Goal: Task Accomplishment & Management: Use online tool/utility

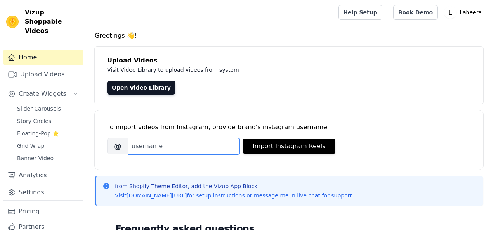
click at [141, 145] on input "Brand's Instagram Username" at bounding box center [184, 146] width 112 height 16
click at [169, 145] on input "laheera" at bounding box center [184, 146] width 112 height 16
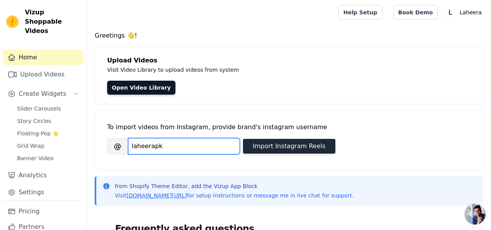
type input "laheerapk"
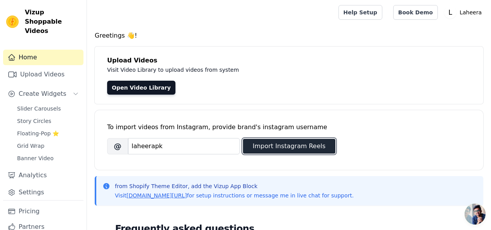
click at [267, 144] on button "Import Instagram Reels" at bounding box center [289, 146] width 92 height 15
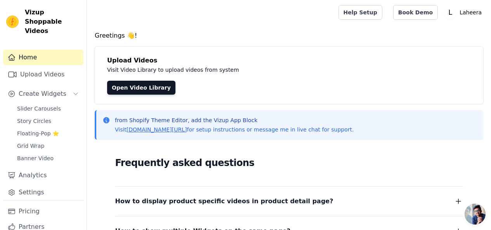
drag, startPoint x: 474, startPoint y: 213, endPoint x: 460, endPoint y: 208, distance: 14.6
click at [465, 210] on span "Open chat" at bounding box center [474, 214] width 21 height 21
click at [462, 209] on div "Frequently asked questions How to display product specific videos in product de…" at bounding box center [289, 226] width 388 height 160
click at [454, 205] on icon "button" at bounding box center [457, 201] width 9 height 9
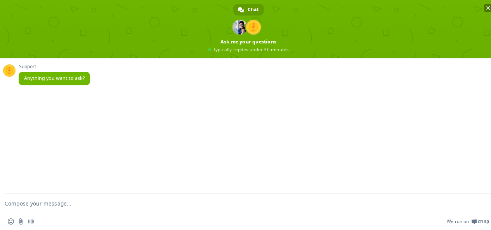
click at [487, 7] on span "Close chat" at bounding box center [488, 7] width 4 height 5
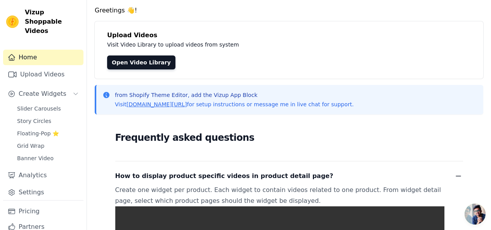
scroll to position [39, 0]
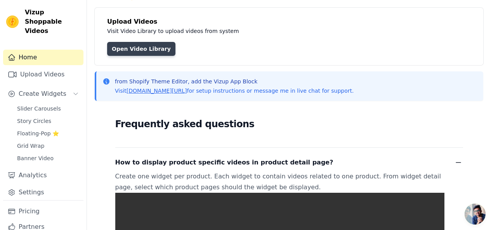
click at [141, 50] on link "Open Video Library" at bounding box center [141, 49] width 68 height 14
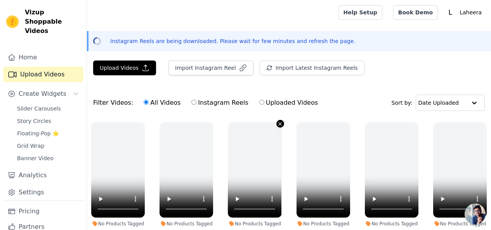
click at [278, 124] on icon "button" at bounding box center [279, 123] width 3 height 3
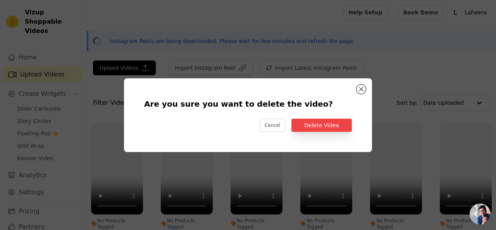
click at [276, 124] on button "Cancel" at bounding box center [273, 125] width 26 height 13
click at [280, 124] on icon "button" at bounding box center [281, 123] width 3 height 3
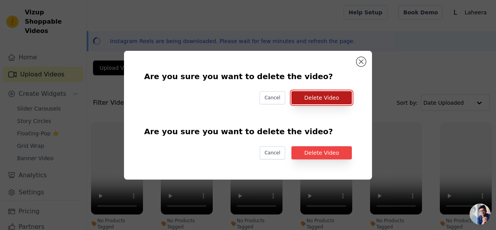
click at [339, 97] on button "Delete Video" at bounding box center [322, 97] width 61 height 13
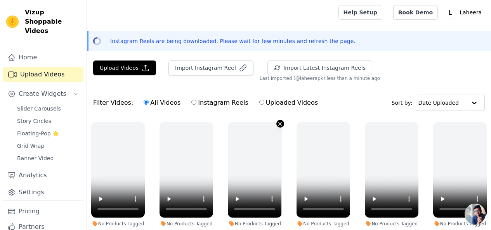
click at [278, 125] on icon "button" at bounding box center [280, 124] width 6 height 6
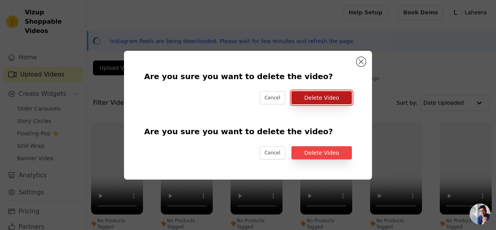
click at [310, 100] on button "Delete Video" at bounding box center [322, 97] width 61 height 13
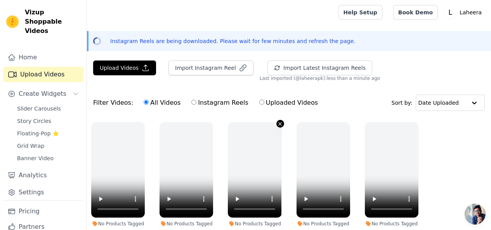
click at [279, 122] on icon "button" at bounding box center [280, 124] width 6 height 6
click at [277, 124] on icon "button" at bounding box center [280, 124] width 6 height 6
click at [277, 125] on icon "button" at bounding box center [280, 124] width 6 height 6
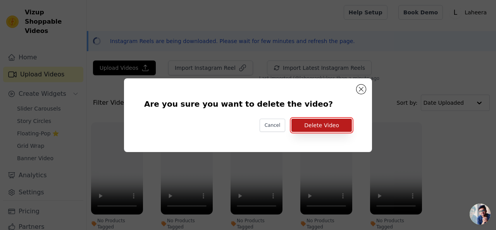
click at [308, 125] on button "Delete Video" at bounding box center [322, 125] width 61 height 13
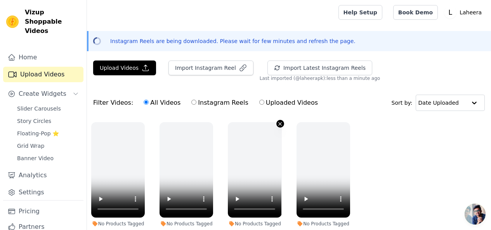
click at [277, 122] on icon "button" at bounding box center [280, 124] width 6 height 6
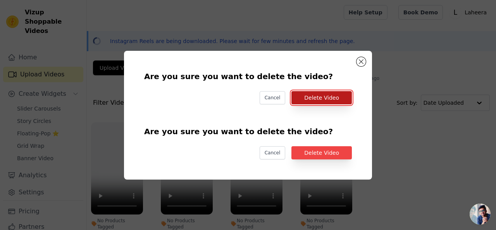
click at [318, 100] on button "Delete Video" at bounding box center [322, 97] width 61 height 13
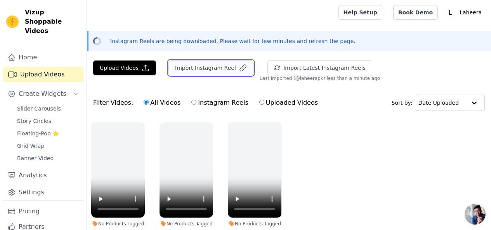
click at [209, 70] on button "Import Instagram Reel" at bounding box center [210, 68] width 85 height 15
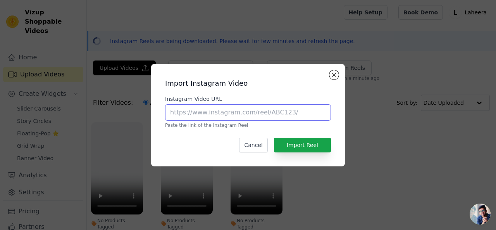
click at [217, 114] on input "Instagram Video URL" at bounding box center [248, 112] width 166 height 16
click at [336, 72] on button "Close modal" at bounding box center [334, 74] width 9 height 9
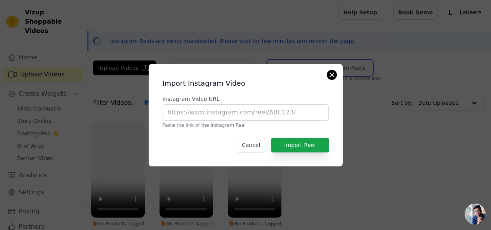
click at [336, 72] on button "Import Latest Instagram Reels" at bounding box center [319, 68] width 105 height 15
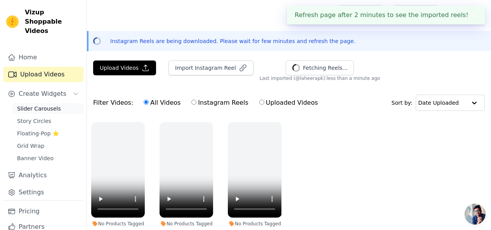
click at [48, 105] on span "Slider Carousels" at bounding box center [39, 109] width 44 height 8
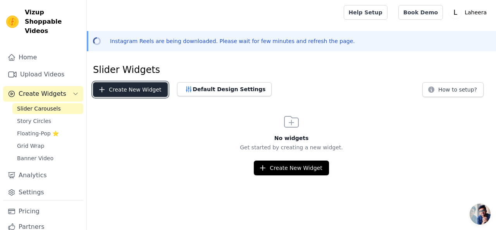
click at [145, 87] on button "Create New Widget" at bounding box center [130, 89] width 75 height 15
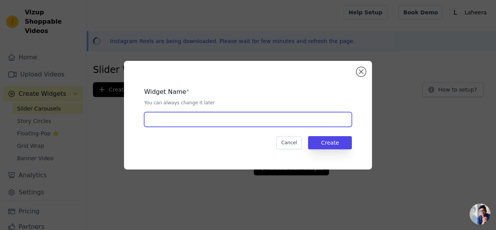
click at [167, 126] on input "text" at bounding box center [248, 119] width 208 height 15
type input "slider"
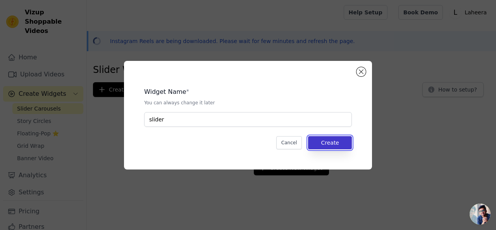
click at [340, 143] on button "Create" at bounding box center [330, 142] width 44 height 13
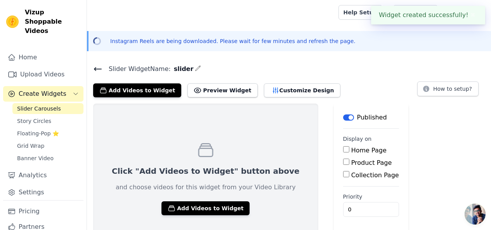
click at [351, 163] on label "Product Page" at bounding box center [371, 162] width 41 height 7
click at [343, 163] on input "Product Page" at bounding box center [346, 162] width 6 height 6
click at [351, 163] on label "Product Page" at bounding box center [371, 162] width 41 height 7
click at [343, 163] on input "Product Page" at bounding box center [346, 162] width 6 height 6
click at [351, 163] on label "Product Page" at bounding box center [371, 162] width 41 height 7
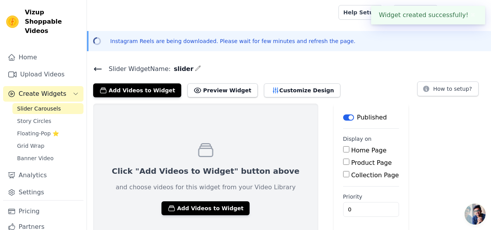
click at [343, 163] on input "Product Page" at bounding box center [346, 162] width 6 height 6
checkbox input "true"
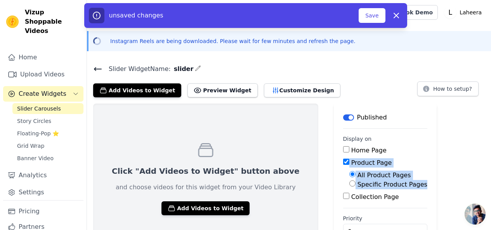
click at [406, 147] on div "Click "Add Videos to Widget" button above and choose videos for this widget fro…" at bounding box center [289, 179] width 404 height 150
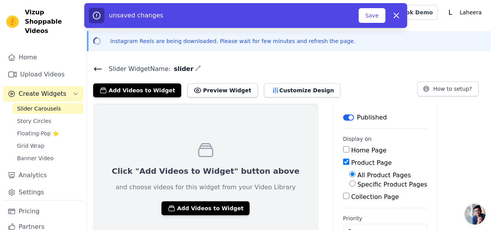
click at [406, 147] on div "Click "Add Videos to Widget" button above and choose videos for this widget fro…" at bounding box center [289, 179] width 404 height 150
click at [369, 15] on button "Save" at bounding box center [371, 15] width 26 height 15
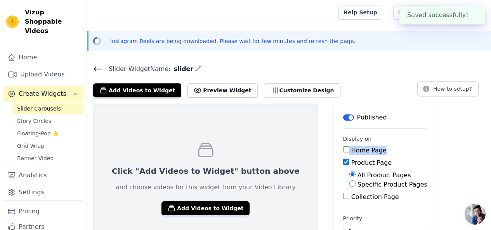
click at [445, 146] on div "Click "Add Videos to Widget" button above and choose videos for this widget fro…" at bounding box center [289, 179] width 404 height 150
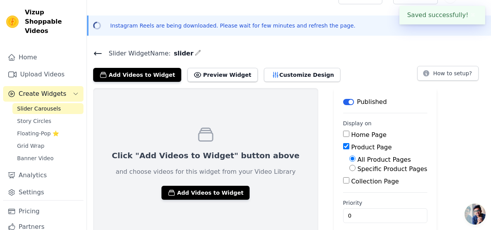
scroll to position [24, 0]
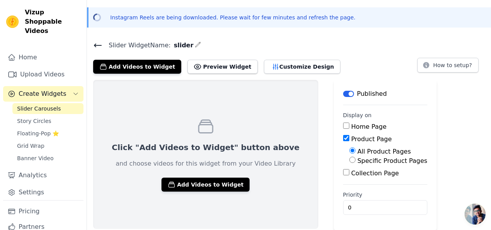
click at [351, 171] on label "Collection Page" at bounding box center [375, 173] width 48 height 7
click at [343, 171] on input "Collection Page" at bounding box center [346, 172] width 6 height 6
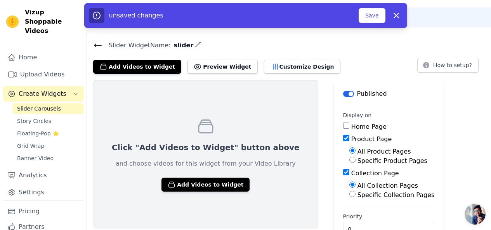
click at [351, 171] on label "Collection Page" at bounding box center [375, 173] width 48 height 7
click at [343, 171] on input "Collection Page" at bounding box center [346, 172] width 6 height 6
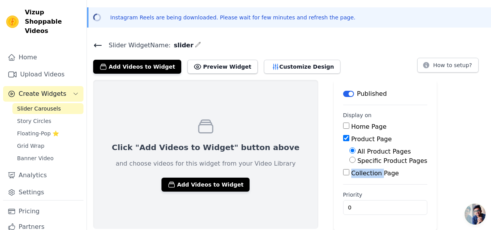
click at [343, 171] on input "Collection Page" at bounding box center [346, 172] width 6 height 6
checkbox input "true"
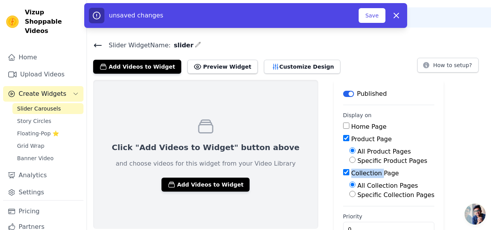
click at [343, 127] on input "Home Page" at bounding box center [346, 126] width 6 height 6
checkbox input "true"
click at [372, 20] on button "Save" at bounding box center [371, 15] width 26 height 15
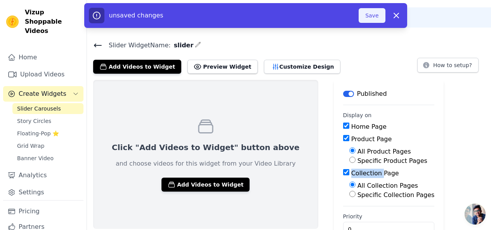
click at [372, 20] on button "Save" at bounding box center [371, 15] width 26 height 15
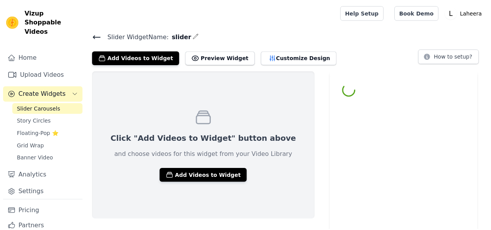
scroll to position [13, 0]
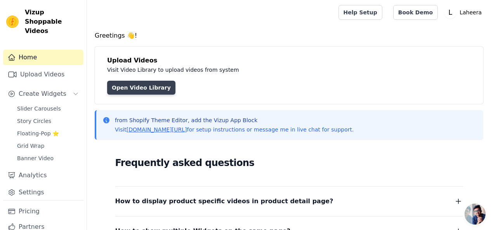
click at [134, 87] on link "Open Video Library" at bounding box center [141, 88] width 68 height 14
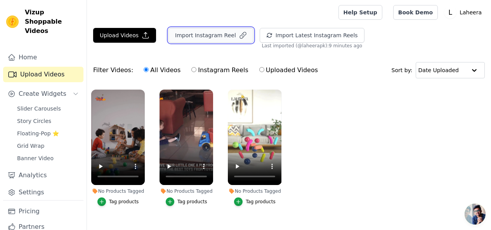
click at [194, 30] on button "Import Instagram Reel" at bounding box center [210, 35] width 85 height 15
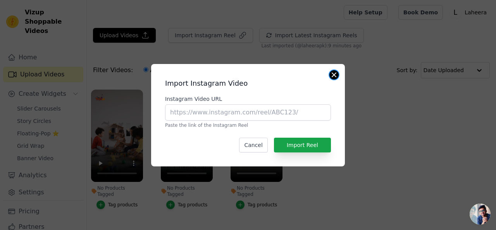
click at [338, 76] on button "Close modal" at bounding box center [334, 74] width 9 height 9
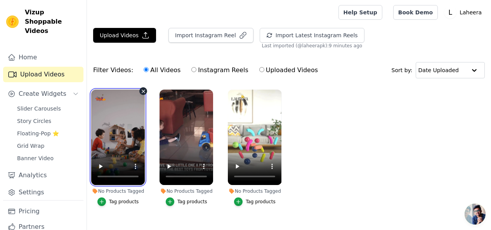
click at [115, 118] on video at bounding box center [118, 137] width 54 height 95
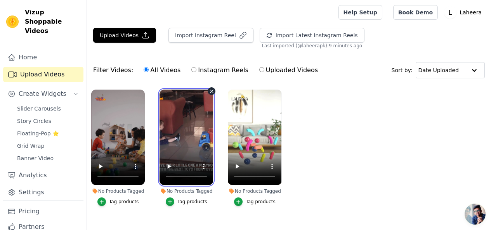
click at [163, 107] on video at bounding box center [186, 137] width 54 height 95
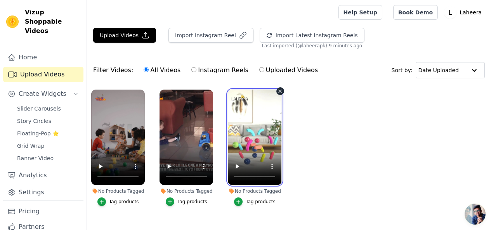
click at [245, 116] on video at bounding box center [255, 137] width 54 height 95
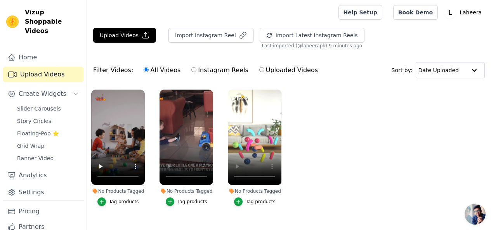
click at [100, 188] on div "No Products Tagged" at bounding box center [118, 191] width 54 height 6
click at [99, 197] on div "button" at bounding box center [101, 201] width 9 height 9
click at [103, 199] on icon "button" at bounding box center [101, 201] width 5 height 5
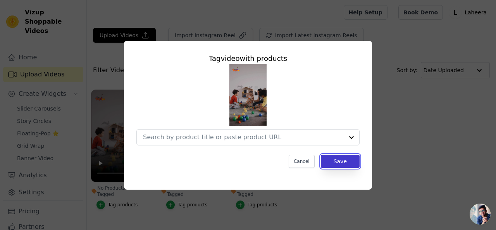
click at [342, 162] on button "Save" at bounding box center [340, 161] width 39 height 13
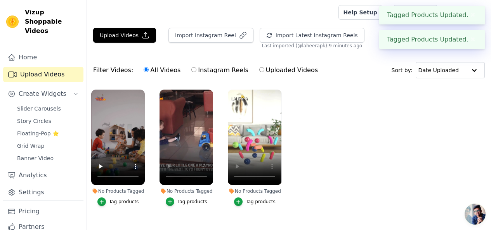
click at [175, 197] on button "Tag products" at bounding box center [187, 201] width 42 height 9
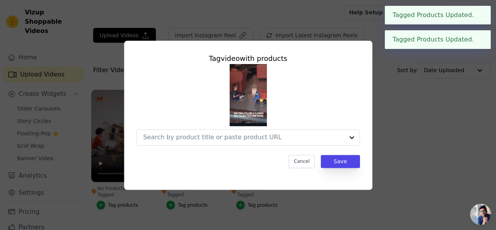
click at [175, 197] on div "Tag video with products Cancel Save" at bounding box center [248, 115] width 472 height 174
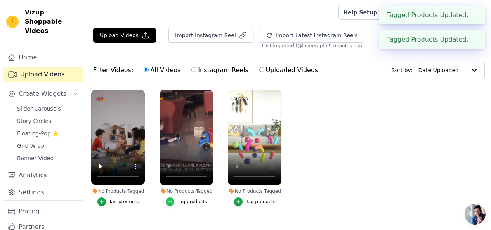
click at [170, 199] on icon "button" at bounding box center [169, 201] width 5 height 5
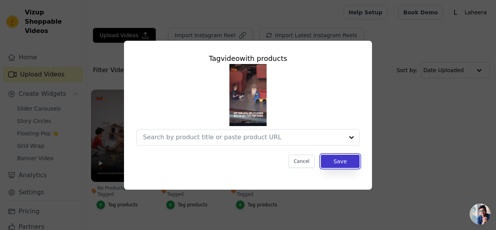
click at [352, 165] on button "Save" at bounding box center [340, 161] width 39 height 13
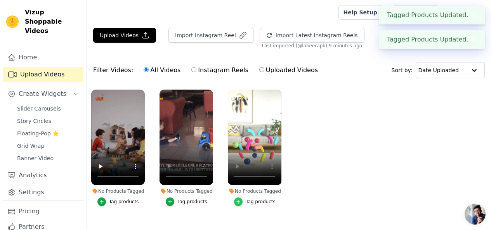
click at [240, 199] on icon "button" at bounding box center [237, 201] width 5 height 5
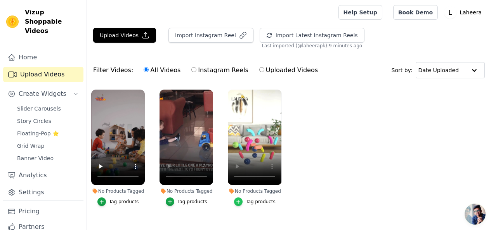
click at [240, 199] on icon "button" at bounding box center [237, 201] width 5 height 5
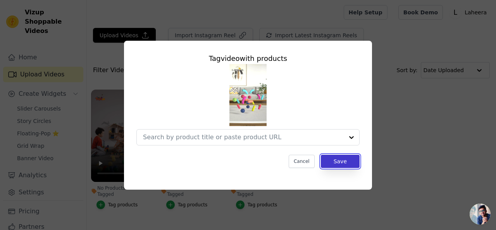
click at [329, 162] on button "Save" at bounding box center [340, 161] width 39 height 13
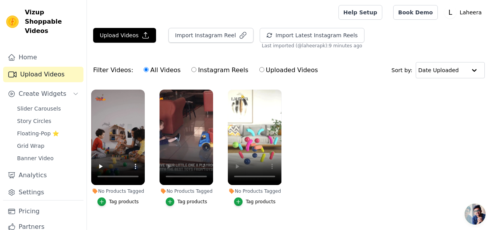
click at [58, 67] on link "Upload Videos" at bounding box center [43, 75] width 80 height 16
click at [142, 34] on icon "button" at bounding box center [146, 35] width 8 height 8
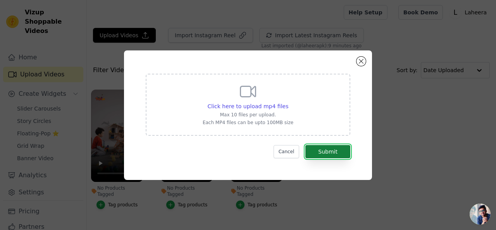
click at [323, 150] on button "Submit" at bounding box center [328, 151] width 45 height 13
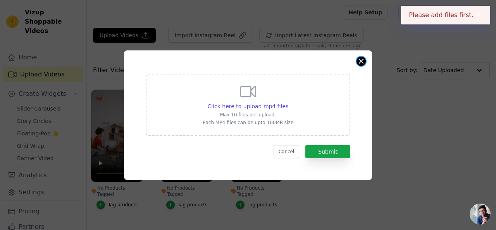
click at [363, 60] on button "Close modal" at bounding box center [361, 61] width 9 height 9
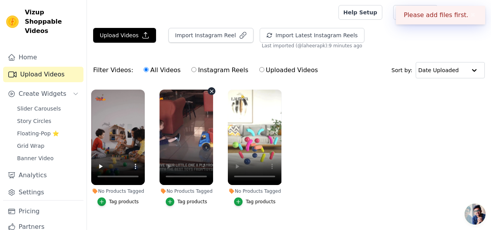
scroll to position [14, 0]
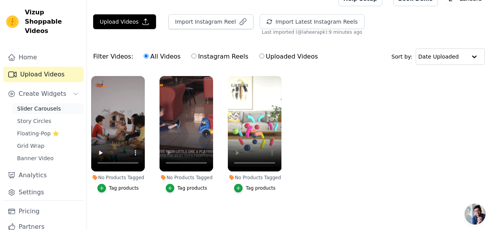
click at [40, 105] on span "Slider Carousels" at bounding box center [39, 109] width 44 height 8
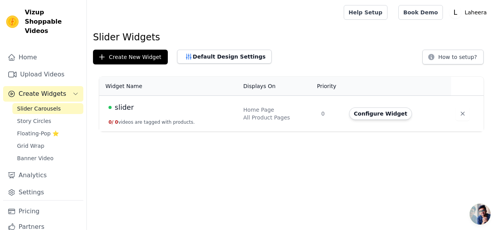
click at [59, 103] on link "Slider Carousels" at bounding box center [47, 108] width 71 height 11
click at [123, 110] on span "slider" at bounding box center [124, 107] width 19 height 11
click at [123, 110] on html "Vizup Shoppable Videos Home Upload Videos Create Widgets Slider Carousels Story…" at bounding box center [248, 65] width 496 height 131
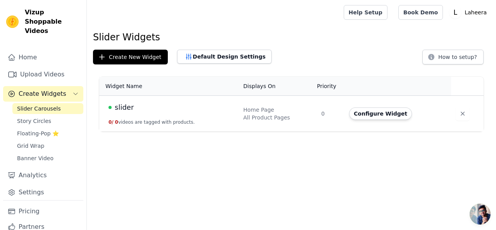
click at [123, 110] on html "Vizup Shoppable Videos Home Upload Videos Create Widgets Slider Carousels Story…" at bounding box center [248, 65] width 496 height 131
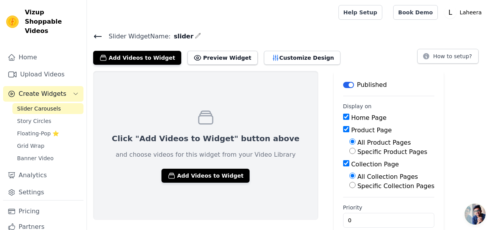
click at [349, 153] on div "Specific Product Pages" at bounding box center [391, 151] width 85 height 9
click at [349, 152] on input "Specific Product Pages" at bounding box center [352, 151] width 6 height 6
radio input "true"
click at [349, 152] on input "Specific Product Pages" at bounding box center [352, 151] width 6 height 6
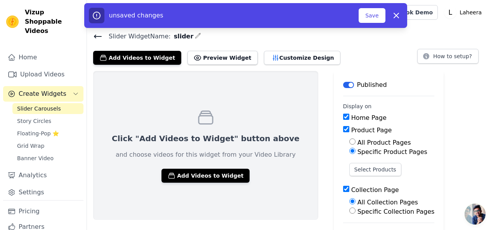
click at [349, 211] on div "Specific Collection Pages" at bounding box center [391, 211] width 85 height 9
click at [349, 212] on input "Specific Collection Pages" at bounding box center [352, 211] width 6 height 6
radio input "true"
click at [349, 212] on input "Specific Collection Pages" at bounding box center [352, 211] width 6 height 6
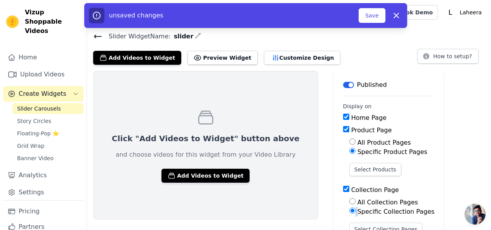
click at [349, 203] on input "All Collection Pages" at bounding box center [352, 201] width 6 height 6
radio input "true"
click at [349, 203] on input "All Collection Pages" at bounding box center [352, 201] width 6 height 6
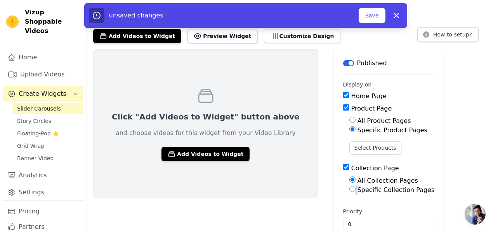
scroll to position [38, 0]
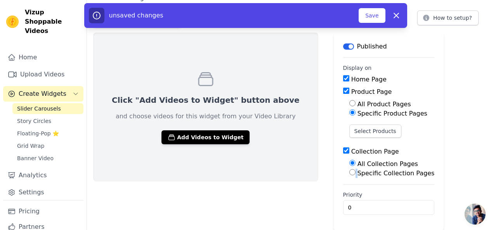
click at [349, 175] on input "Specific Collection Pages" at bounding box center [352, 172] width 6 height 6
radio input "true"
click at [349, 175] on input "Specific Collection Pages" at bounding box center [352, 172] width 6 height 6
click at [349, 164] on input "All Collection Pages" at bounding box center [352, 163] width 6 height 6
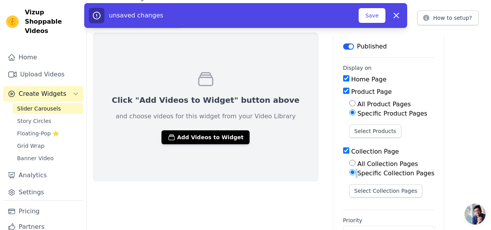
radio input "true"
click at [349, 164] on input "All Collection Pages" at bounding box center [352, 163] width 6 height 6
drag, startPoint x: 144, startPoint y: 92, endPoint x: 324, endPoint y: 107, distance: 180.6
click at [349, 107] on div "All Product Pages" at bounding box center [391, 104] width 85 height 9
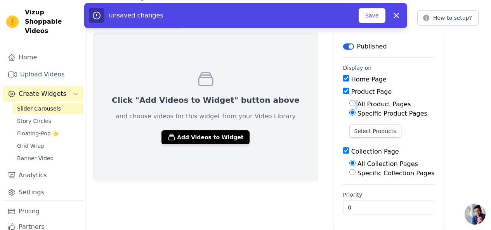
click at [349, 102] on input "All Product Pages" at bounding box center [352, 103] width 6 height 6
radio input "true"
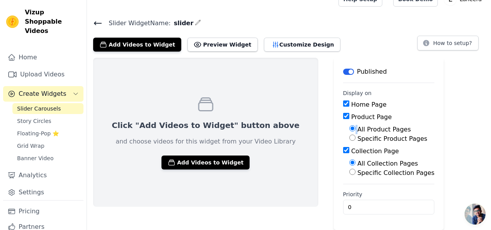
click at [351, 102] on label "Home Page" at bounding box center [368, 104] width 35 height 7
click at [343, 102] on input "Home Page" at bounding box center [346, 103] width 6 height 6
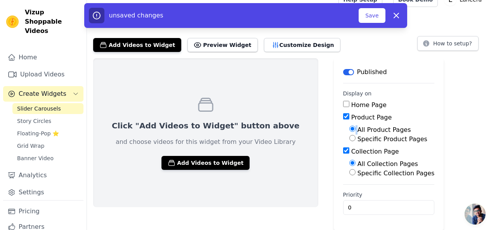
click at [343, 103] on input "Home Page" at bounding box center [346, 104] width 6 height 6
checkbox input "true"
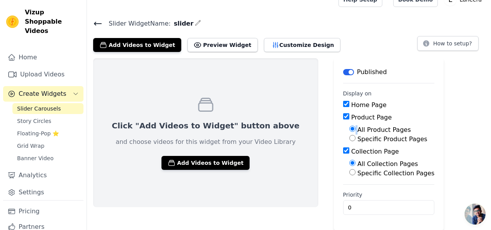
click at [349, 139] on input "Specific Product Pages" at bounding box center [352, 138] width 6 height 6
radio input "true"
click at [349, 139] on input "Specific Product Pages" at bounding box center [352, 138] width 6 height 6
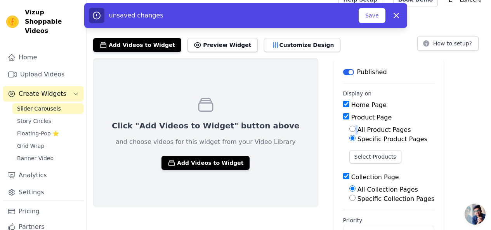
click at [349, 127] on input "All Product Pages" at bounding box center [352, 129] width 6 height 6
radio input "true"
click at [349, 127] on input "All Product Pages" at bounding box center [352, 129] width 6 height 6
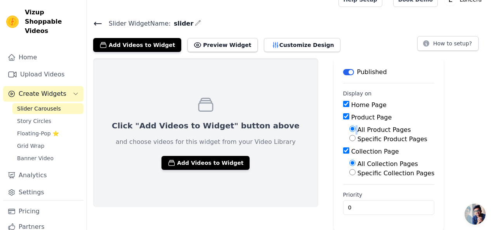
click at [349, 171] on input "Specific Collection Pages" at bounding box center [352, 172] width 6 height 6
radio input "true"
click at [349, 171] on input "Specific Collection Pages" at bounding box center [352, 172] width 6 height 6
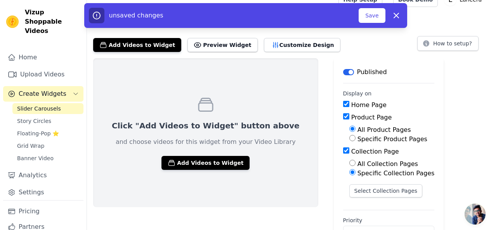
click at [349, 166] on div "All Collection Pages" at bounding box center [391, 163] width 85 height 9
click at [349, 164] on input "All Collection Pages" at bounding box center [352, 163] width 6 height 6
radio input "true"
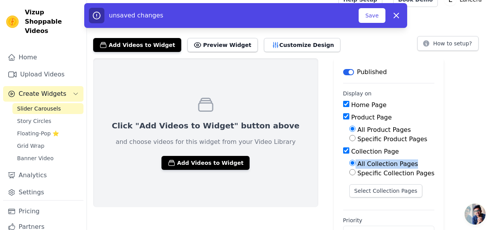
click at [349, 164] on input "All Collection Pages" at bounding box center [352, 163] width 6 height 6
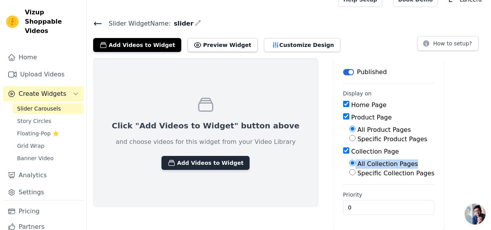
click at [200, 164] on button "Add Videos to Widget" at bounding box center [205, 163] width 88 height 14
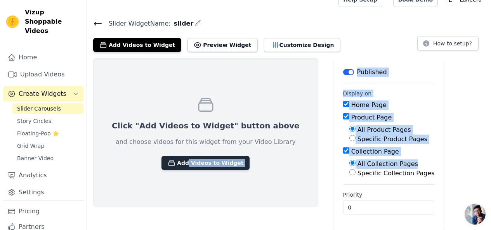
click at [200, 164] on button "Add Videos to Widget" at bounding box center [205, 163] width 88 height 14
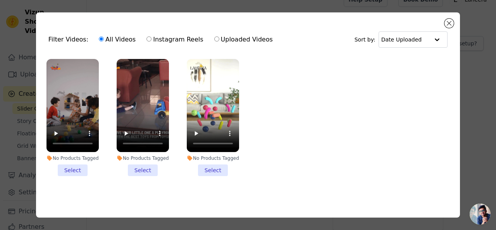
scroll to position [3, 0]
click at [448, 21] on button "Close modal" at bounding box center [449, 23] width 9 height 9
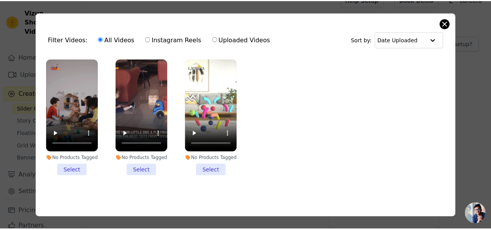
scroll to position [13, 0]
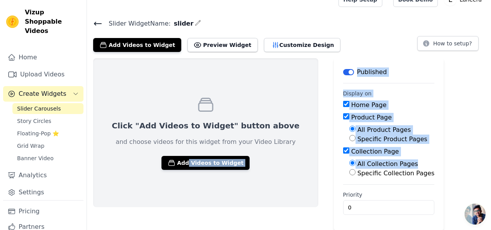
click at [453, 77] on div "Click "Add Videos to Widget" button above and choose videos for this widget fro…" at bounding box center [289, 144] width 404 height 172
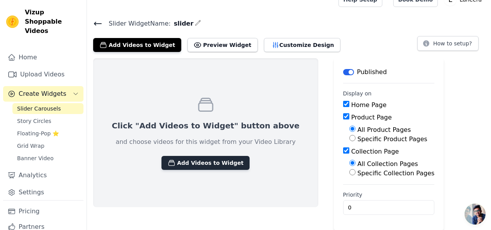
click at [200, 161] on button "Add Videos to Widget" at bounding box center [205, 163] width 88 height 14
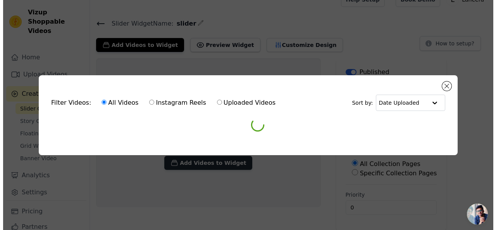
scroll to position [0, 0]
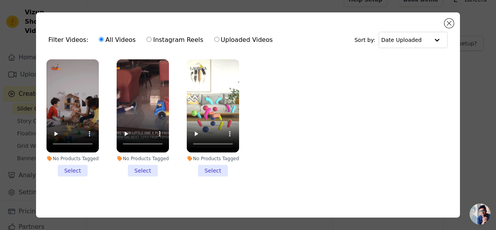
click at [213, 166] on li "No Products Tagged Select" at bounding box center [213, 117] width 52 height 117
click at [0, 0] on input "No Products Tagged Select" at bounding box center [0, 0] width 0 height 0
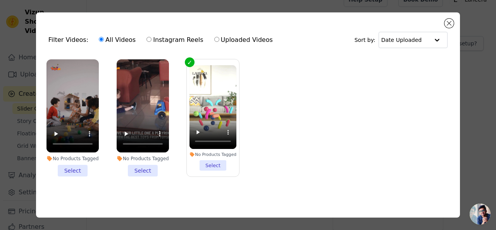
click at [213, 166] on li "No Products Tagged Select" at bounding box center [213, 118] width 47 height 106
click at [0, 0] on input "No Products Tagged Select" at bounding box center [0, 0] width 0 height 0
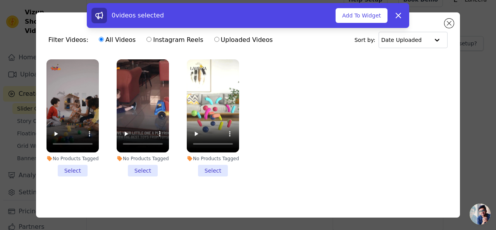
click at [152, 166] on li "No Products Tagged Select" at bounding box center [143, 117] width 52 height 117
click at [0, 0] on input "No Products Tagged Select" at bounding box center [0, 0] width 0 height 0
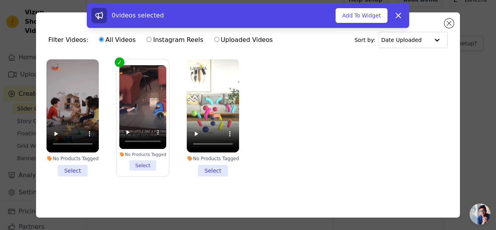
click at [152, 166] on li "No Products Tagged Select" at bounding box center [142, 118] width 47 height 106
click at [0, 0] on input "No Products Tagged Select" at bounding box center [0, 0] width 0 height 0
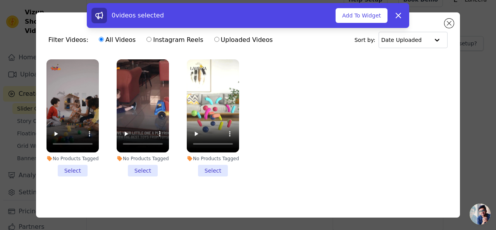
click at [61, 167] on li "No Products Tagged Select" at bounding box center [73, 117] width 52 height 117
click at [0, 0] on input "No Products Tagged Select" at bounding box center [0, 0] width 0 height 0
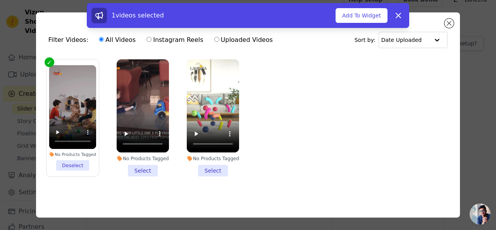
click at [61, 167] on li "No Products Tagged Deselect" at bounding box center [72, 118] width 47 height 106
click at [0, 0] on input "No Products Tagged Deselect" at bounding box center [0, 0] width 0 height 0
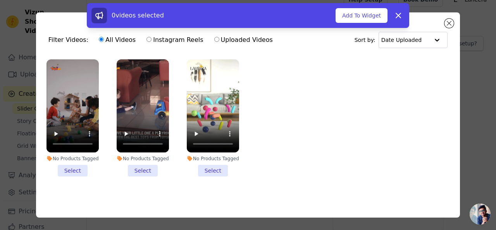
click at [66, 168] on li "No Products Tagged Select" at bounding box center [73, 117] width 52 height 117
click at [0, 0] on input "No Products Tagged Select" at bounding box center [0, 0] width 0 height 0
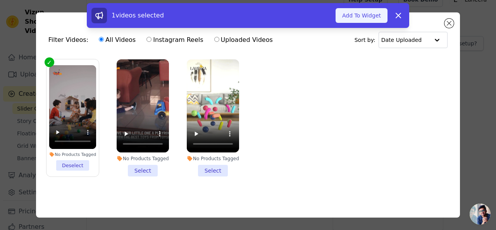
click at [368, 16] on button "Add To Widget" at bounding box center [362, 15] width 52 height 15
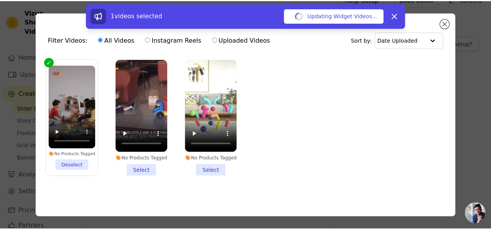
scroll to position [13, 0]
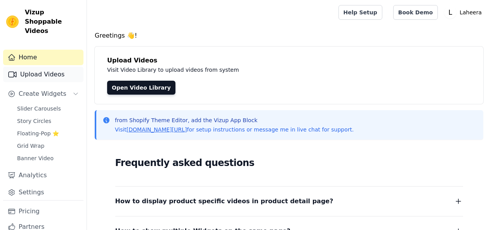
click at [56, 67] on link "Upload Videos" at bounding box center [43, 75] width 80 height 16
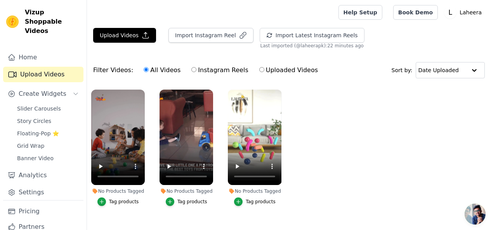
click at [126, 199] on div "Tag products" at bounding box center [124, 202] width 30 height 6
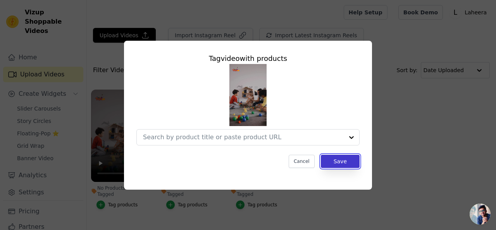
click at [345, 164] on button "Save" at bounding box center [340, 161] width 39 height 13
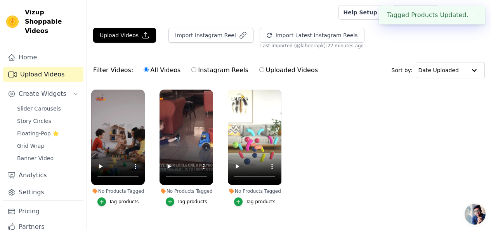
click at [190, 199] on div "Tag products" at bounding box center [192, 202] width 30 height 6
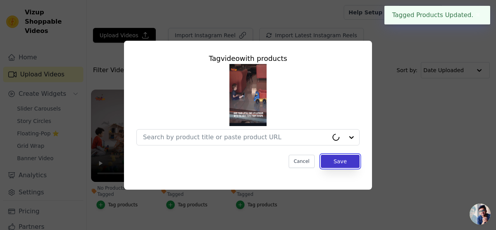
click at [359, 155] on button "Save" at bounding box center [340, 161] width 39 height 13
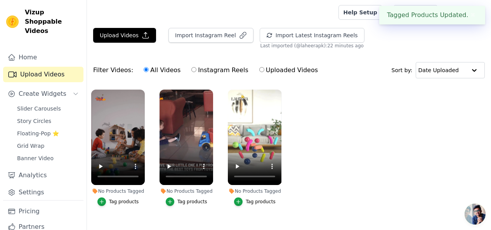
click at [256, 199] on div "Tag products" at bounding box center [261, 202] width 30 height 6
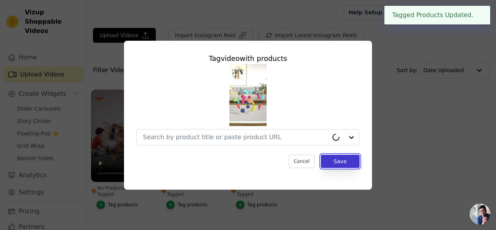
click at [333, 163] on button "Save" at bounding box center [340, 161] width 39 height 13
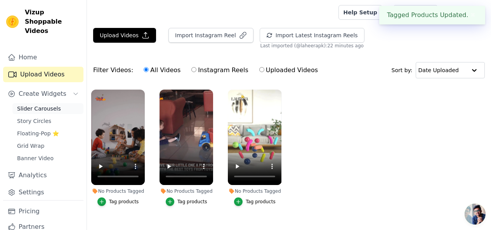
click at [42, 105] on span "Slider Carousels" at bounding box center [39, 109] width 44 height 8
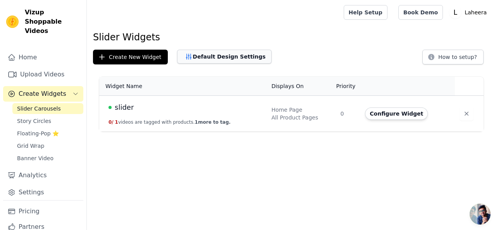
click at [208, 59] on button "Default Design Settings" at bounding box center [224, 57] width 95 height 14
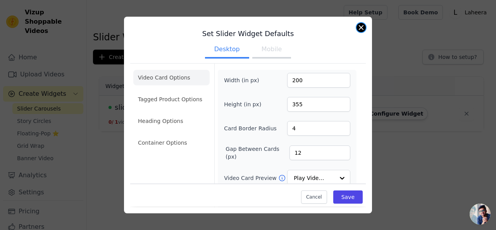
click at [358, 30] on button "Close modal" at bounding box center [361, 27] width 9 height 9
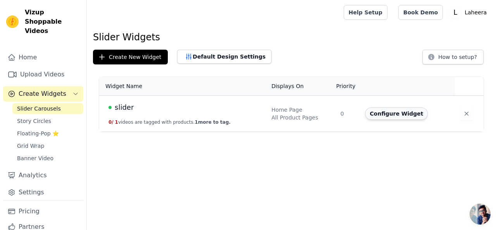
click at [386, 115] on button "Configure Widget" at bounding box center [396, 113] width 63 height 12
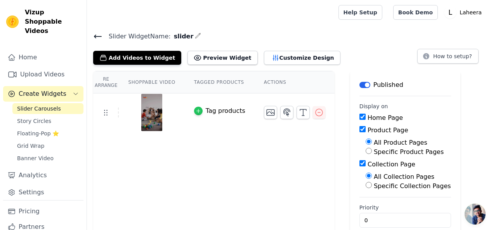
click at [196, 112] on icon "button" at bounding box center [197, 110] width 5 height 5
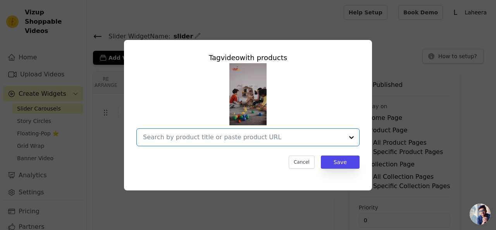
click at [201, 133] on input "text" at bounding box center [243, 137] width 201 height 9
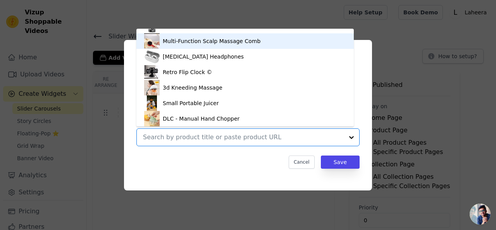
scroll to position [11, 0]
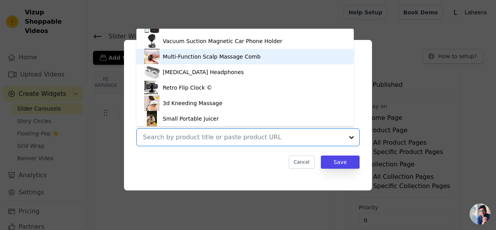
click at [359, 50] on div "Tag video with products GF 07 Mini GPS Tracker Vacuum Suction Magnetic Car Phon…" at bounding box center [248, 110] width 236 height 129
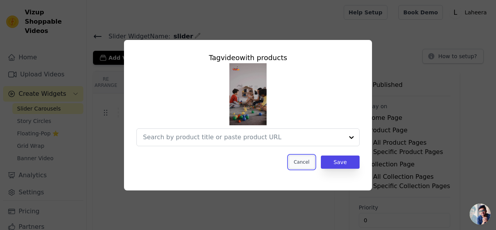
click at [312, 165] on button "Cancel" at bounding box center [302, 162] width 26 height 13
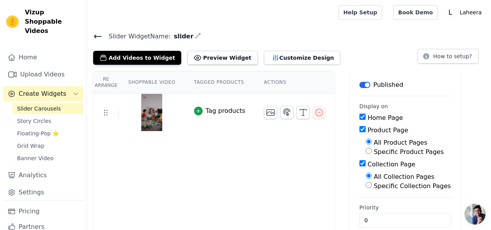
click at [219, 83] on th "Tagged Products" at bounding box center [220, 82] width 70 height 22
click at [225, 57] on button "Preview Widget" at bounding box center [222, 58] width 70 height 14
click at [280, 53] on button "Customize Design" at bounding box center [302, 58] width 76 height 14
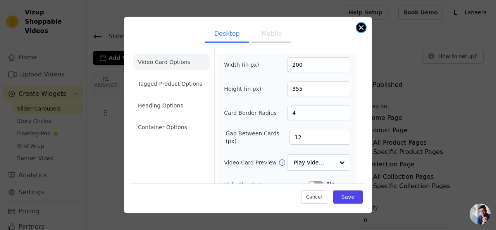
click at [364, 30] on button "Close modal" at bounding box center [361, 27] width 9 height 9
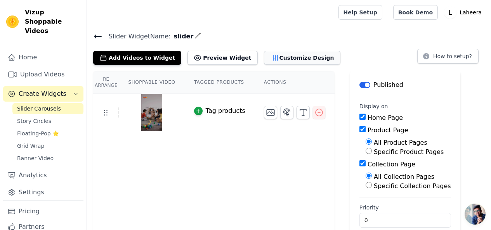
click at [265, 59] on button "Customize Design" at bounding box center [302, 58] width 76 height 14
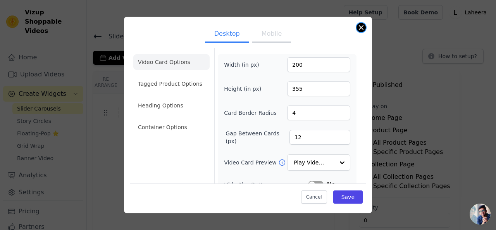
click at [360, 26] on button "Close modal" at bounding box center [361, 27] width 9 height 9
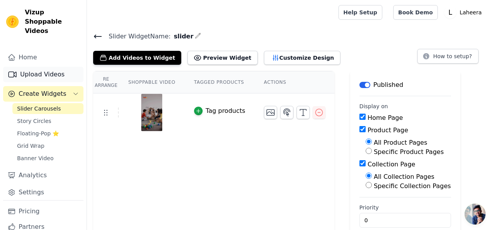
click at [49, 67] on link "Upload Videos" at bounding box center [43, 75] width 80 height 16
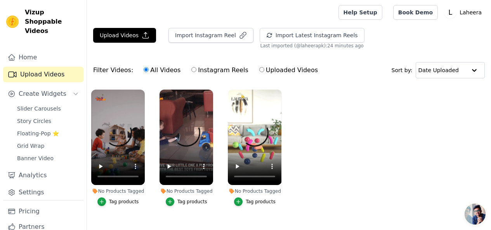
click at [259, 73] on label "Uploaded Videos" at bounding box center [288, 70] width 59 height 10
click at [259, 72] on input "Uploaded Videos" at bounding box center [261, 69] width 5 height 5
radio input "true"
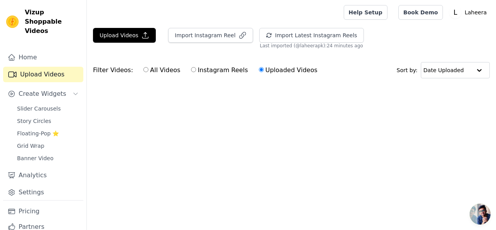
click at [259, 73] on label "Uploaded Videos" at bounding box center [288, 70] width 59 height 10
click at [259, 72] on input "Uploaded Videos" at bounding box center [261, 69] width 5 height 5
click at [263, 69] on label "Uploaded Videos" at bounding box center [288, 70] width 59 height 10
click at [263, 69] on input "Uploaded Videos" at bounding box center [261, 69] width 5 height 5
click at [119, 71] on div "Filter Videos: All Videos Instagram Reels Uploaded Videos" at bounding box center [207, 70] width 229 height 18
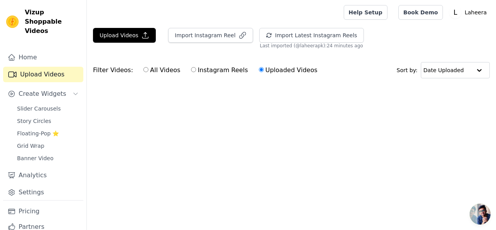
click at [147, 70] on label "All Videos" at bounding box center [162, 70] width 38 height 10
click at [147, 70] on input "All Videos" at bounding box center [146, 69] width 5 height 5
radio input "true"
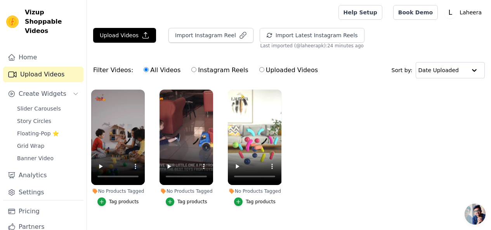
click at [179, 199] on div "Tag products" at bounding box center [192, 202] width 30 height 6
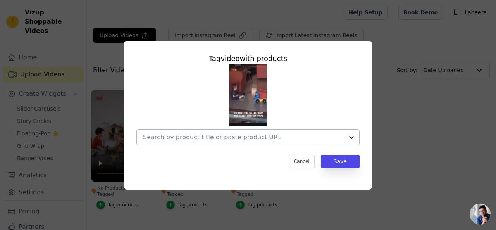
click at [349, 143] on div at bounding box center [352, 138] width 16 height 16
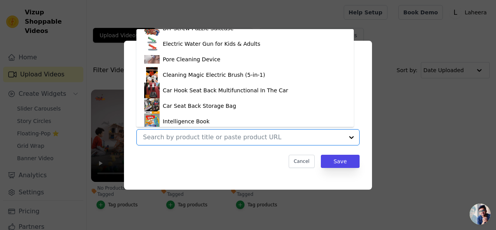
scroll to position [197, 0]
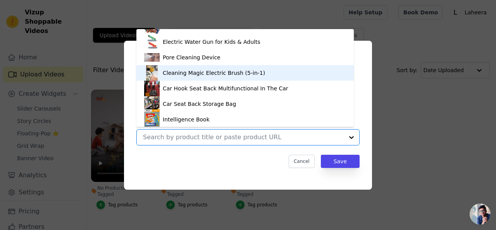
click at [163, 74] on div "Cleaning Magic Electric Brush (5-in-1)" at bounding box center [245, 73] width 202 height 16
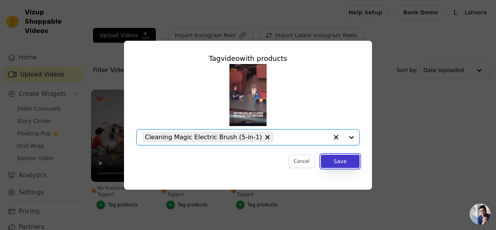
click at [349, 164] on button "Save" at bounding box center [340, 161] width 39 height 13
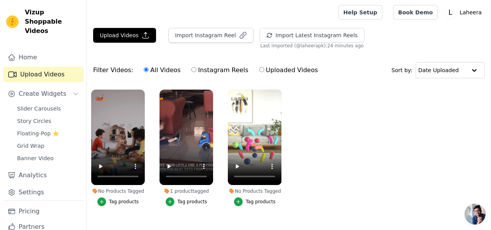
click at [123, 199] on div "Tag products" at bounding box center [124, 202] width 30 height 6
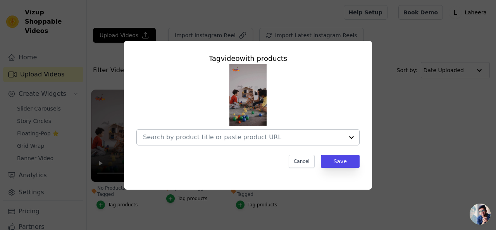
click at [353, 137] on div at bounding box center [352, 138] width 16 height 16
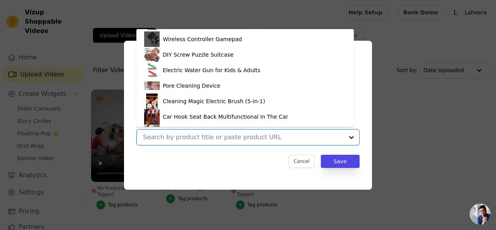
scroll to position [173, 0]
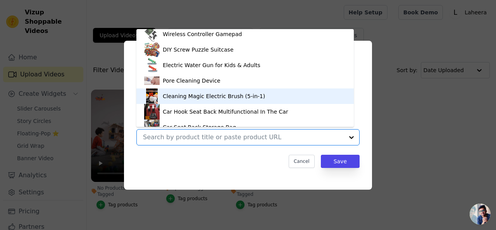
click at [235, 102] on div "Cleaning Magic Electric Brush (5-in-1)" at bounding box center [245, 96] width 202 height 16
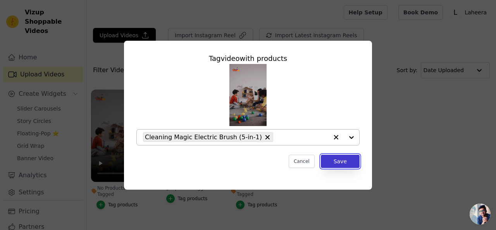
click at [335, 159] on button "Save" at bounding box center [340, 161] width 39 height 13
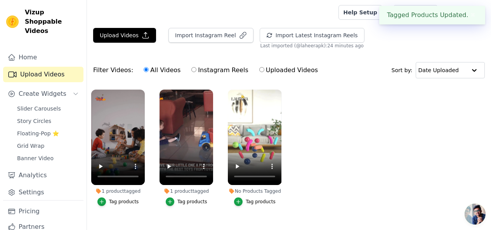
click at [254, 199] on div "Tag products" at bounding box center [261, 202] width 30 height 6
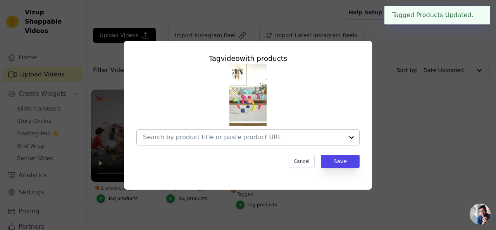
click at [351, 135] on div at bounding box center [352, 138] width 16 height 16
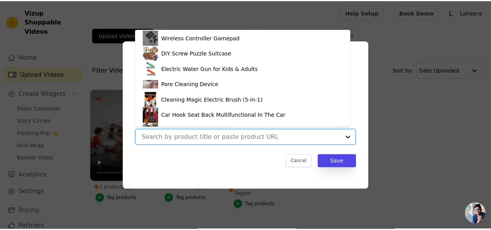
scroll to position [175, 0]
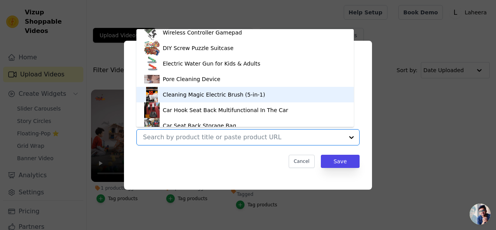
click at [237, 99] on div "Cleaning Magic Electric Brush (5-in-1)" at bounding box center [245, 95] width 202 height 16
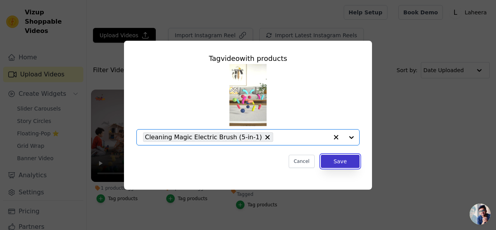
click at [341, 157] on button "Save" at bounding box center [340, 161] width 39 height 13
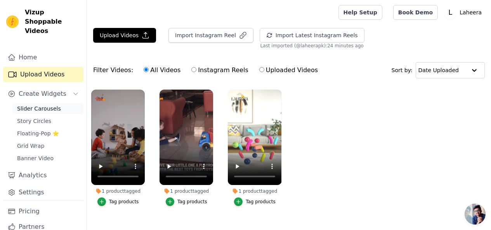
click at [42, 105] on span "Slider Carousels" at bounding box center [39, 109] width 44 height 8
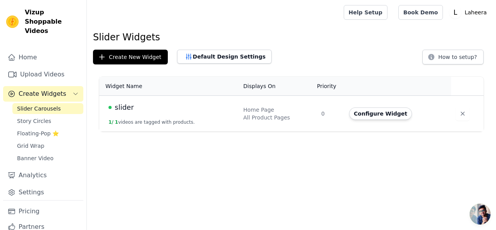
click at [297, 116] on div "All Product Pages" at bounding box center [278, 118] width 69 height 8
click at [401, 112] on button "Configure Widget" at bounding box center [380, 113] width 63 height 12
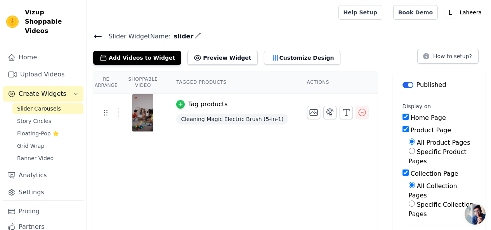
click at [183, 103] on icon "button" at bounding box center [180, 104] width 5 height 5
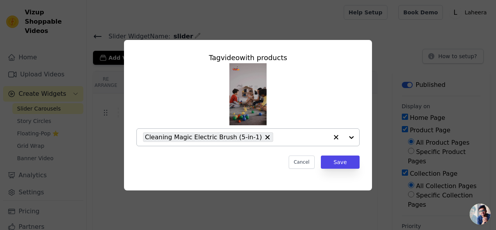
click at [351, 140] on div at bounding box center [344, 137] width 31 height 17
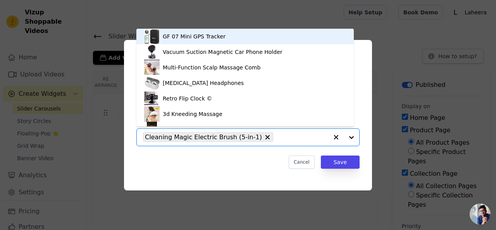
click at [334, 137] on icon "button" at bounding box center [336, 137] width 8 height 8
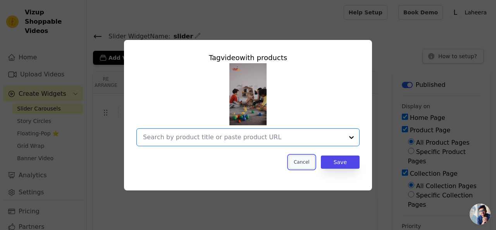
click at [298, 161] on button "Cancel" at bounding box center [302, 162] width 26 height 13
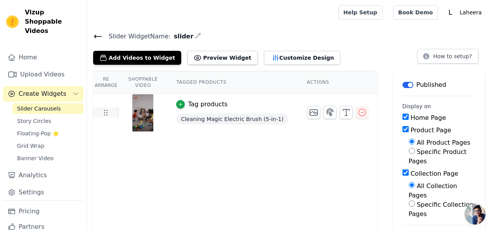
click at [104, 113] on icon at bounding box center [105, 112] width 9 height 9
click at [107, 111] on icon at bounding box center [105, 112] width 9 height 9
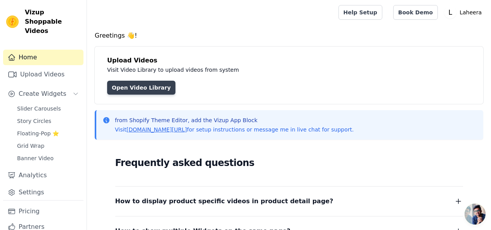
click at [147, 85] on link "Open Video Library" at bounding box center [141, 88] width 68 height 14
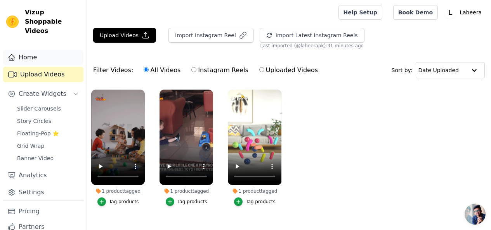
click at [33, 50] on link "Home" at bounding box center [43, 58] width 80 height 16
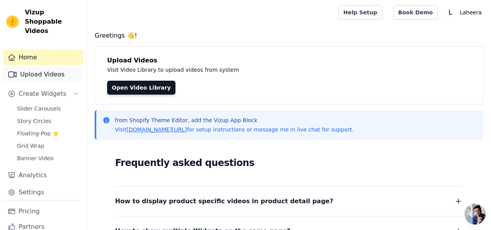
click at [39, 67] on link "Upload Videos" at bounding box center [43, 75] width 80 height 16
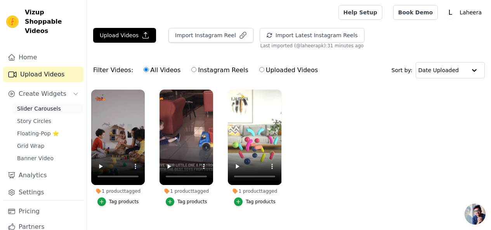
click at [61, 103] on link "Slider Carousels" at bounding box center [47, 108] width 71 height 11
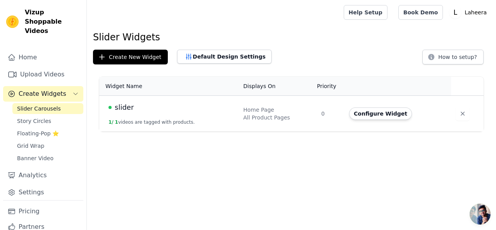
click at [54, 89] on span "Create Widgets" at bounding box center [43, 93] width 48 height 9
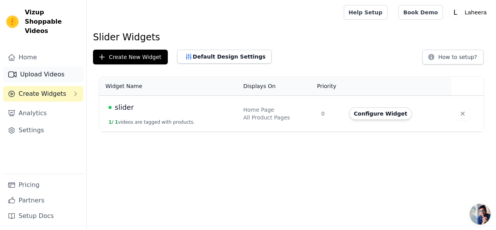
click at [47, 71] on link "Upload Videos" at bounding box center [43, 75] width 80 height 16
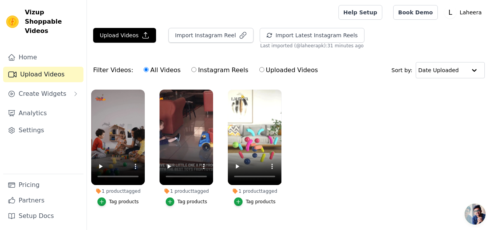
click at [116, 199] on div "Tag products" at bounding box center [124, 202] width 30 height 6
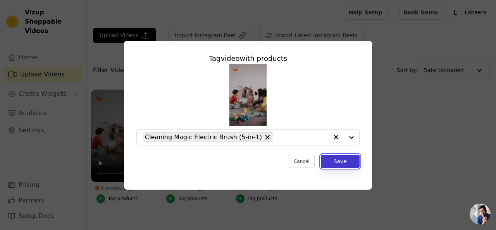
click at [344, 164] on button "Save" at bounding box center [340, 161] width 39 height 13
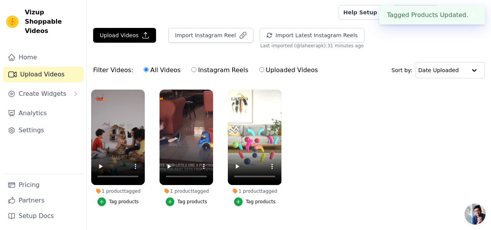
click at [180, 199] on div "Tag products" at bounding box center [192, 202] width 30 height 6
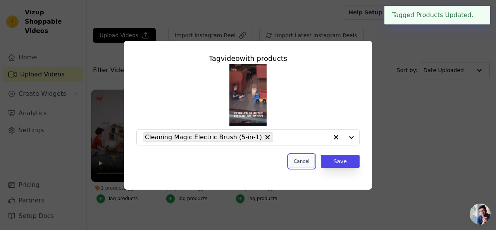
click at [306, 165] on button "Cancel" at bounding box center [302, 161] width 26 height 13
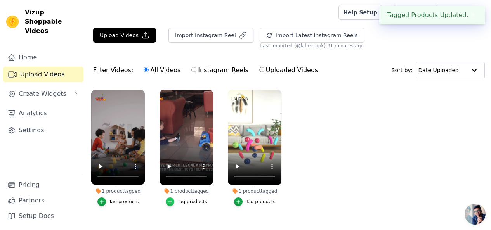
click at [171, 199] on icon "button" at bounding box center [169, 201] width 5 height 5
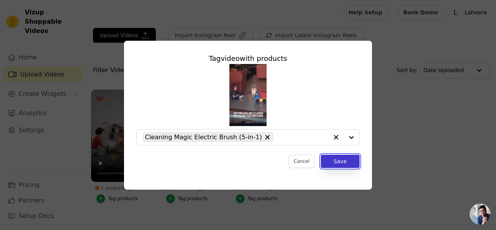
click at [333, 166] on button "Save" at bounding box center [340, 161] width 39 height 13
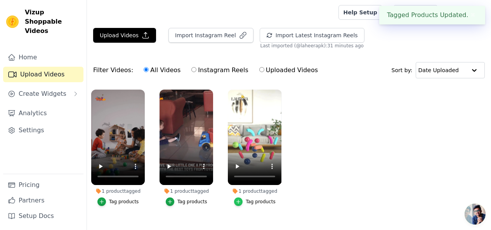
click at [240, 199] on icon "button" at bounding box center [237, 201] width 5 height 5
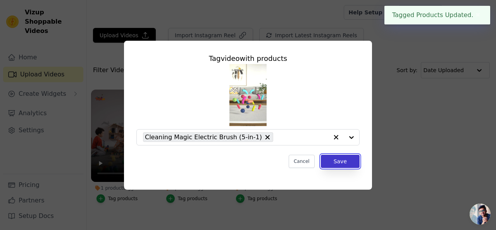
click at [337, 160] on button "Save" at bounding box center [340, 161] width 39 height 13
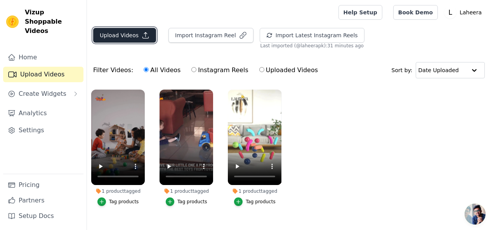
click at [138, 33] on button "Upload Videos" at bounding box center [124, 35] width 63 height 15
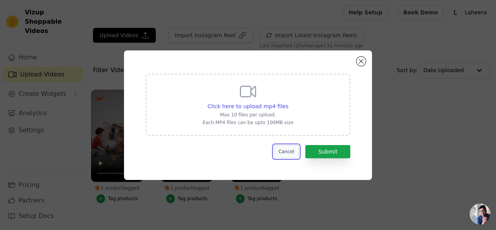
click at [296, 154] on button "Cancel" at bounding box center [287, 151] width 26 height 13
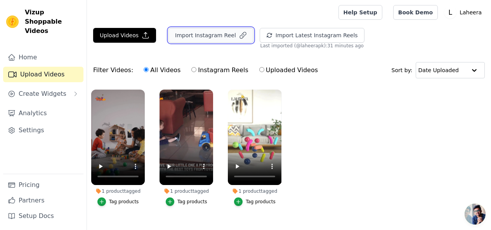
click at [204, 42] on button "Import Instagram Reel" at bounding box center [210, 35] width 85 height 15
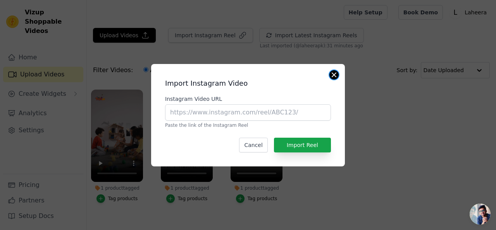
click at [337, 76] on button "Close modal" at bounding box center [334, 74] width 9 height 9
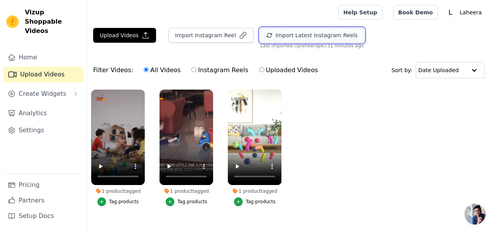
click at [299, 39] on button "Import Latest Instagram Reels" at bounding box center [311, 35] width 105 height 15
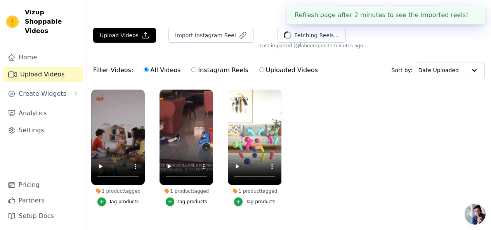
click at [468, 14] on button "✖" at bounding box center [472, 14] width 9 height 9
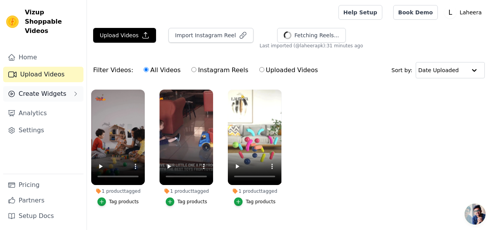
click at [54, 89] on span "Create Widgets" at bounding box center [43, 93] width 48 height 9
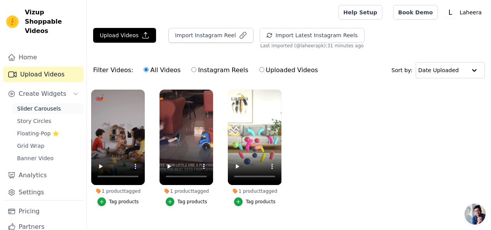
click at [54, 105] on span "Slider Carousels" at bounding box center [39, 109] width 44 height 8
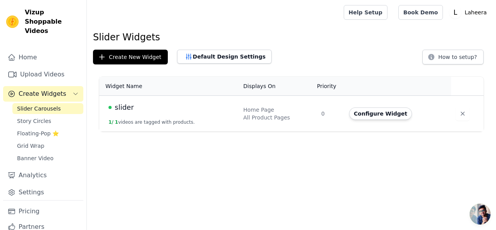
click at [50, 89] on span "Create Widgets" at bounding box center [43, 93] width 48 height 9
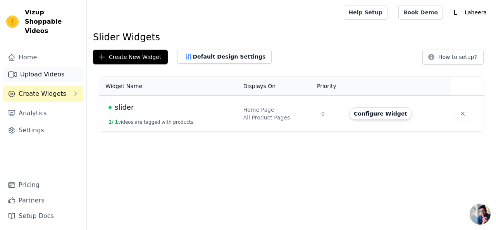
click at [53, 71] on link "Upload Videos" at bounding box center [43, 75] width 80 height 16
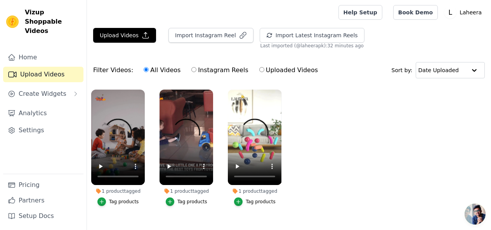
click at [168, 189] on icon at bounding box center [166, 191] width 5 height 5
click at [178, 188] on div "1 product tagged" at bounding box center [186, 191] width 54 height 6
click at [201, 188] on div "1 product tagged" at bounding box center [186, 191] width 54 height 6
click at [254, 188] on div "1 product tagged" at bounding box center [255, 191] width 54 height 6
click at [240, 200] on icon "button" at bounding box center [238, 201] width 3 height 3
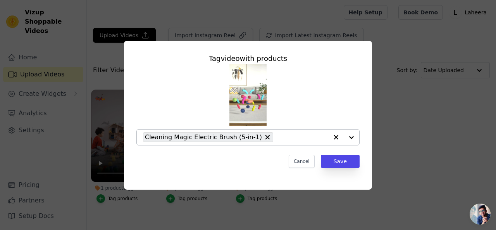
click at [350, 139] on div at bounding box center [344, 138] width 31 height 16
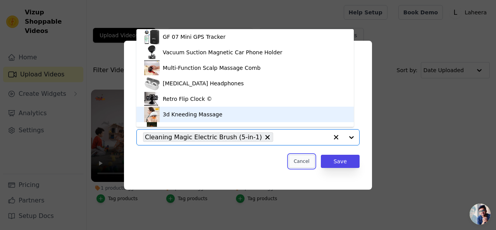
click at [314, 160] on button "Cancel" at bounding box center [302, 161] width 26 height 13
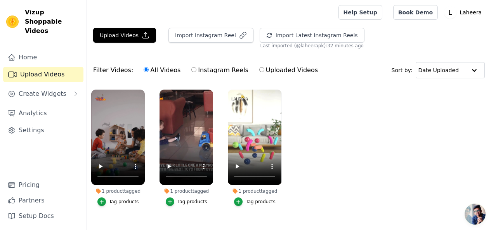
click at [240, 188] on div "1 product tagged" at bounding box center [255, 191] width 54 height 6
click at [253, 188] on div "1 product tagged" at bounding box center [255, 191] width 54 height 6
click at [242, 197] on div "button" at bounding box center [238, 201] width 9 height 9
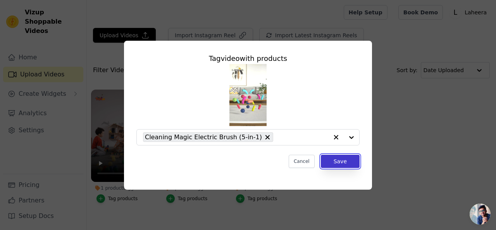
click at [347, 166] on button "Save" at bounding box center [340, 161] width 39 height 13
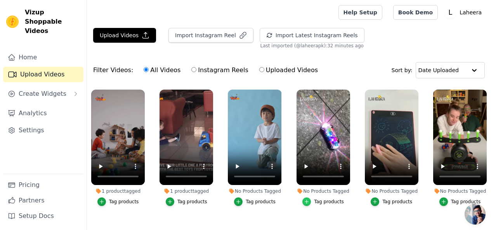
click at [305, 199] on icon "button" at bounding box center [306, 201] width 5 height 5
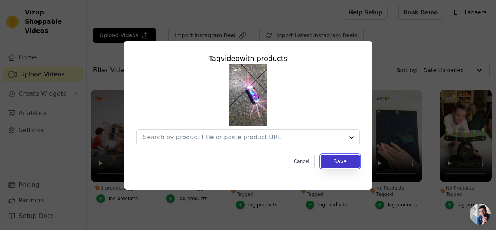
click at [341, 165] on button "Save" at bounding box center [340, 161] width 39 height 13
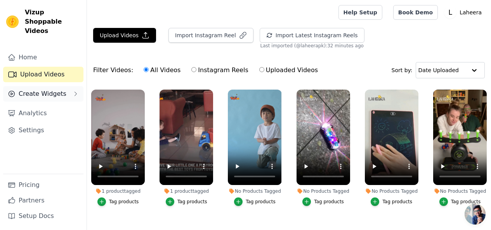
click at [45, 89] on button "Create Widgets" at bounding box center [43, 94] width 80 height 16
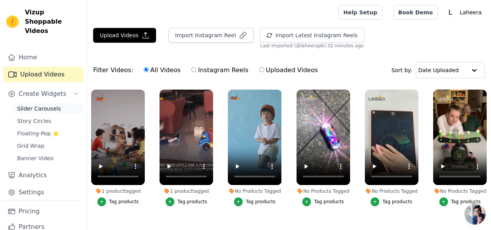
click at [46, 105] on span "Slider Carousels" at bounding box center [39, 109] width 44 height 8
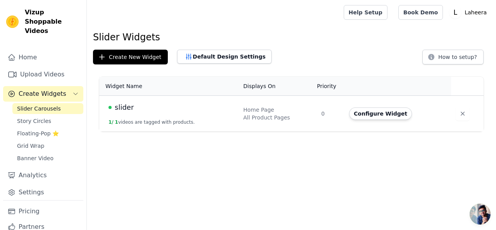
click at [132, 105] on div "slider" at bounding box center [172, 107] width 126 height 11
click at [361, 117] on button "Configure Widget" at bounding box center [380, 113] width 63 height 12
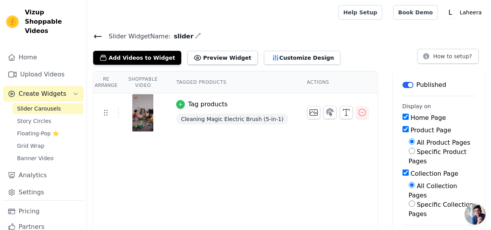
click at [183, 106] on icon "button" at bounding box center [180, 104] width 5 height 5
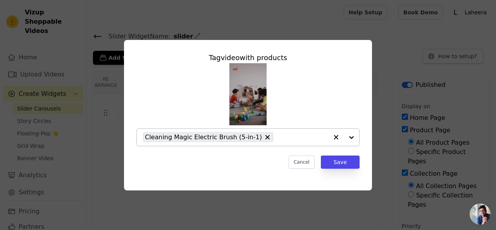
click at [352, 142] on div at bounding box center [344, 137] width 31 height 17
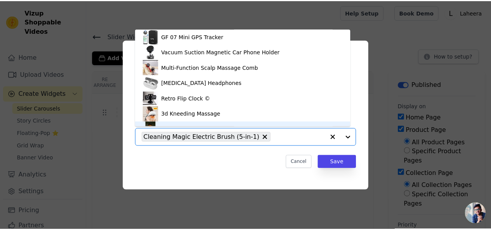
scroll to position [11, 0]
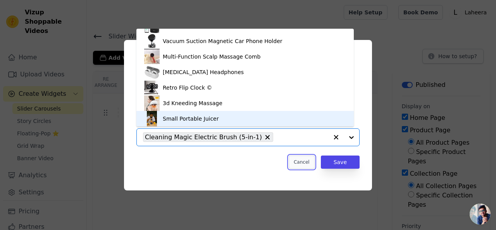
click at [305, 159] on button "Cancel" at bounding box center [302, 162] width 26 height 13
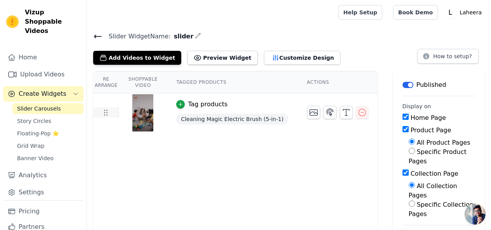
click at [108, 111] on icon at bounding box center [105, 112] width 9 height 9
click at [108, 112] on icon at bounding box center [105, 112] width 9 height 9
click at [201, 58] on button "Preview Widget" at bounding box center [222, 58] width 70 height 14
click at [137, 84] on th "Shoppable Video" at bounding box center [143, 82] width 48 height 22
click at [195, 83] on th "Tagged Products" at bounding box center [232, 82] width 130 height 22
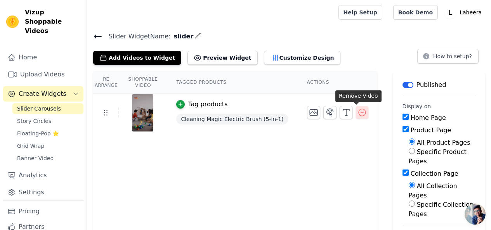
click at [357, 114] on icon "button" at bounding box center [361, 112] width 9 height 9
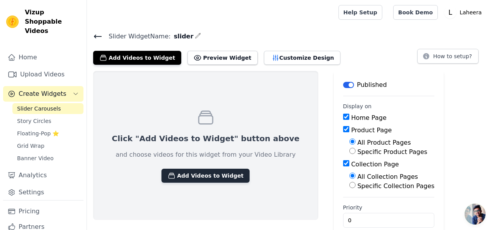
click at [200, 174] on button "Add Videos to Widget" at bounding box center [205, 176] width 88 height 14
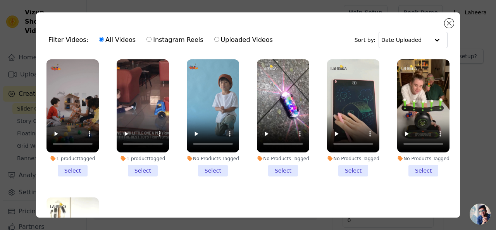
click at [72, 166] on li "1 product tagged Select" at bounding box center [73, 117] width 52 height 117
click at [0, 0] on input "1 product tagged Select" at bounding box center [0, 0] width 0 height 0
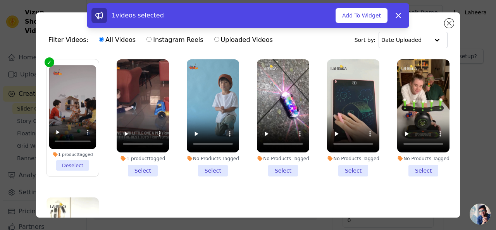
click at [128, 167] on li "1 product tagged Select" at bounding box center [143, 117] width 52 height 117
click at [0, 0] on input "1 product tagged Select" at bounding box center [0, 0] width 0 height 0
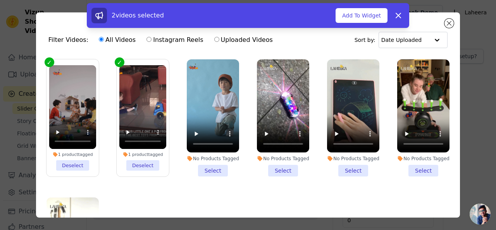
click at [203, 173] on li "No Products Tagged Select" at bounding box center [213, 117] width 52 height 117
click at [0, 0] on input "No Products Tagged Select" at bounding box center [0, 0] width 0 height 0
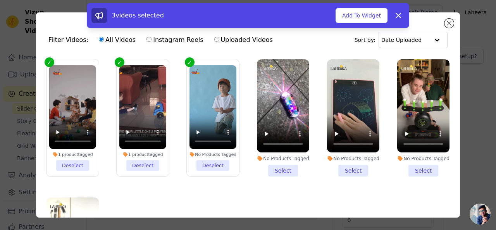
click at [275, 167] on li "No Products Tagged Select" at bounding box center [283, 117] width 52 height 117
click at [0, 0] on input "No Products Tagged Select" at bounding box center [0, 0] width 0 height 0
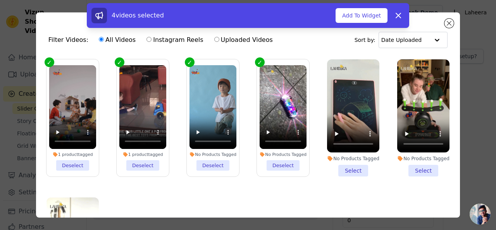
click at [342, 166] on li "No Products Tagged Select" at bounding box center [353, 117] width 52 height 117
click at [0, 0] on input "No Products Tagged Select" at bounding box center [0, 0] width 0 height 0
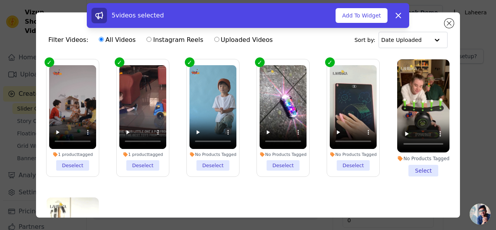
click at [411, 170] on li "No Products Tagged Select" at bounding box center [424, 117] width 52 height 117
click at [0, 0] on input "No Products Tagged Select" at bounding box center [0, 0] width 0 height 0
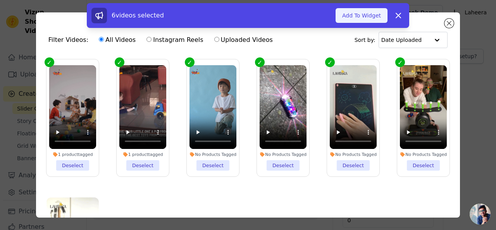
click at [363, 17] on button "Add To Widget" at bounding box center [362, 15] width 52 height 15
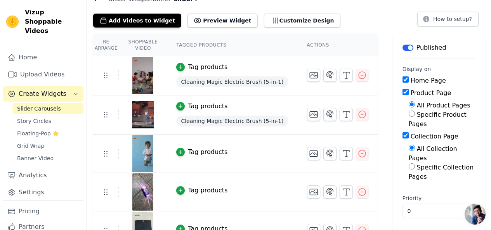
scroll to position [0, 0]
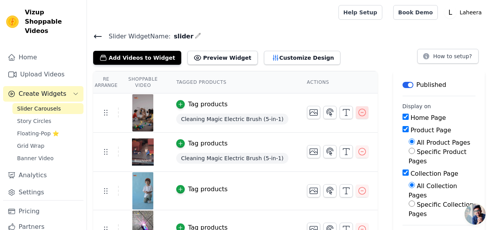
click at [358, 112] on icon "button" at bounding box center [361, 112] width 7 height 7
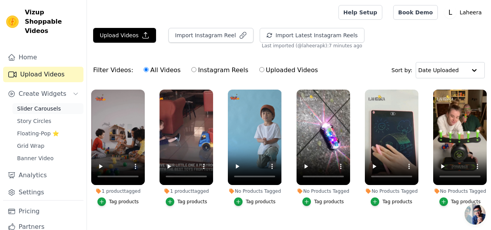
click at [47, 105] on span "Slider Carousels" at bounding box center [39, 109] width 44 height 8
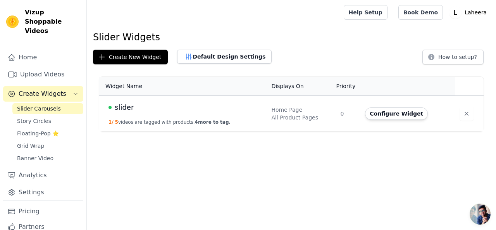
click at [47, 89] on span "Create Widgets" at bounding box center [43, 93] width 48 height 9
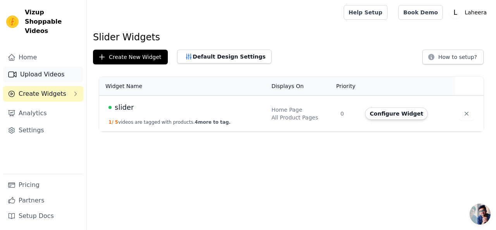
click at [47, 67] on link "Upload Videos" at bounding box center [43, 75] width 80 height 16
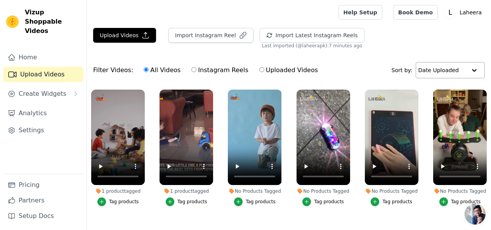
click at [450, 71] on input "text" at bounding box center [442, 70] width 48 height 16
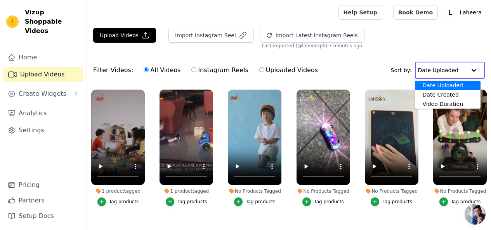
click at [449, 71] on input "text" at bounding box center [442, 70] width 48 height 16
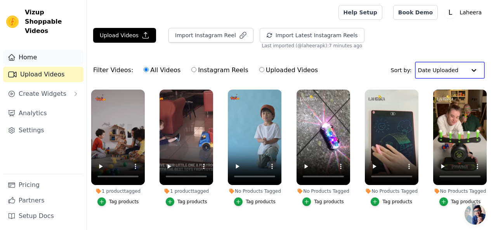
click at [36, 52] on link "Home" at bounding box center [43, 58] width 80 height 16
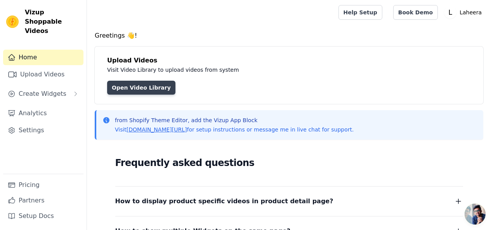
click at [132, 87] on link "Open Video Library" at bounding box center [141, 88] width 68 height 14
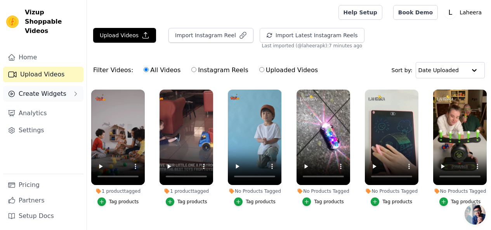
click at [27, 89] on span "Create Widgets" at bounding box center [43, 93] width 48 height 9
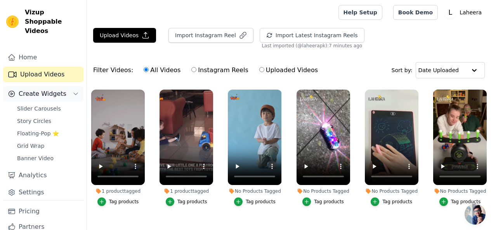
click at [49, 89] on span "Create Widgets" at bounding box center [43, 93] width 48 height 9
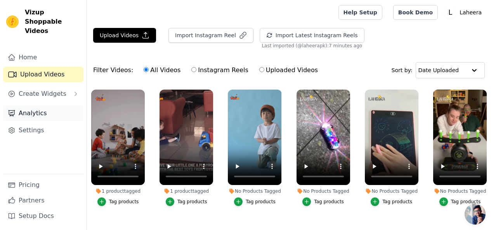
click at [49, 106] on link "Analytics" at bounding box center [43, 114] width 80 height 16
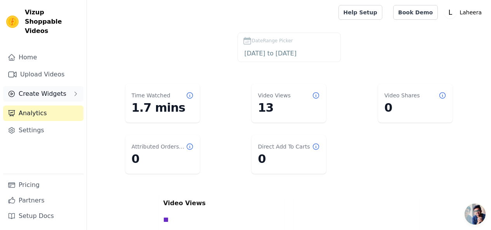
click at [50, 89] on span "Create Widgets" at bounding box center [43, 93] width 48 height 9
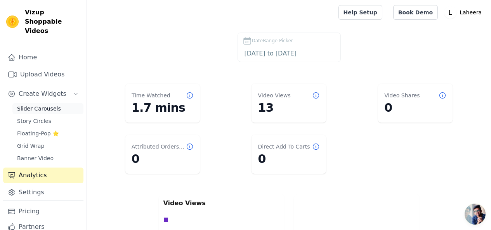
click at [49, 105] on span "Slider Carousels" at bounding box center [39, 109] width 44 height 8
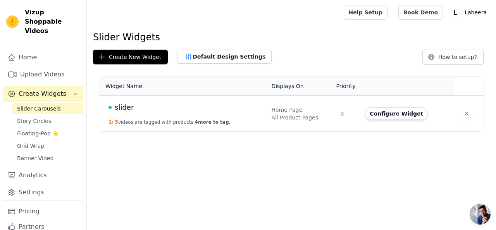
drag, startPoint x: 107, startPoint y: 101, endPoint x: 138, endPoint y: 113, distance: 33.1
click at [111, 101] on td "slider 1 / 5 videos are tagged with products. 4 more to tag." at bounding box center [183, 114] width 168 height 36
click at [138, 113] on td "slider 1 / 5 videos are tagged with products. 4 more to tag." at bounding box center [183, 114] width 168 height 36
click at [400, 112] on button "Configure Widget" at bounding box center [396, 113] width 63 height 12
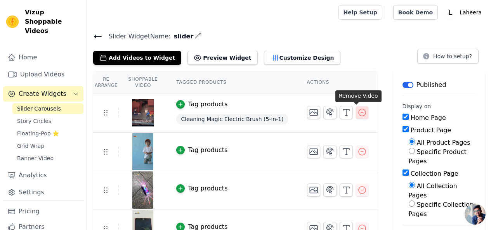
click at [357, 116] on icon "button" at bounding box center [361, 112] width 9 height 9
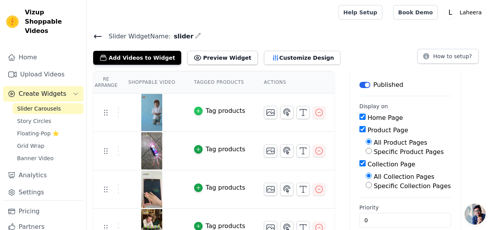
click at [195, 111] on icon "button" at bounding box center [197, 110] width 5 height 5
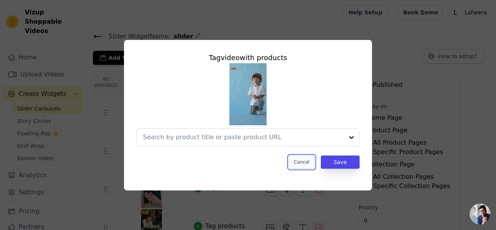
click at [297, 156] on button "Cancel" at bounding box center [302, 162] width 26 height 13
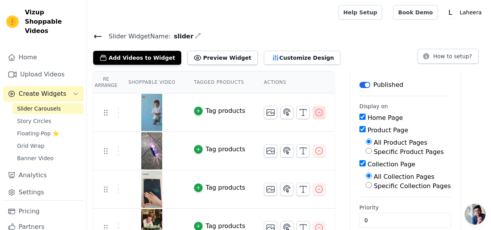
click at [315, 116] on icon "button" at bounding box center [318, 112] width 7 height 7
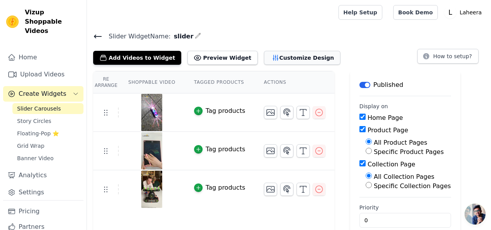
click at [270, 59] on button "Customize Design" at bounding box center [302, 58] width 76 height 14
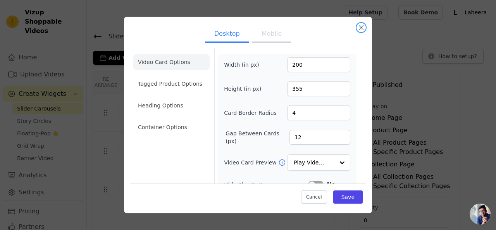
click at [363, 27] on button "Close modal" at bounding box center [361, 27] width 9 height 9
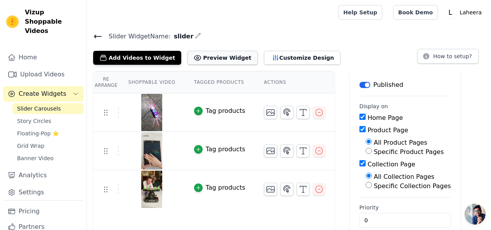
click at [200, 58] on button "Preview Widget" at bounding box center [222, 58] width 70 height 14
click at [222, 56] on button "Preview Widget" at bounding box center [222, 58] width 70 height 14
click at [314, 111] on icon "button" at bounding box center [318, 112] width 9 height 9
click at [314, 109] on icon "button" at bounding box center [318, 112] width 9 height 9
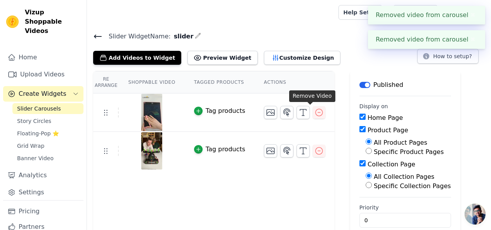
click at [314, 111] on icon "button" at bounding box center [318, 112] width 9 height 9
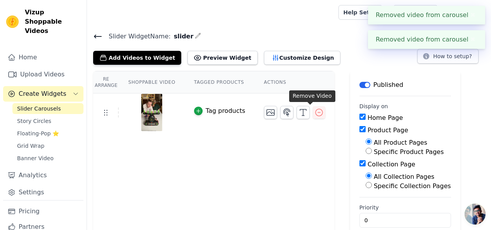
click at [314, 111] on icon "button" at bounding box center [318, 112] width 9 height 9
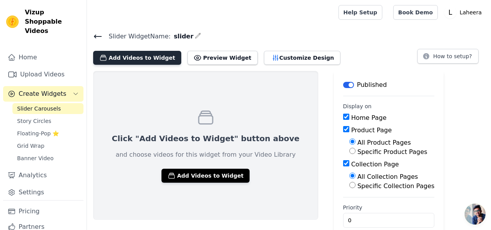
click at [135, 62] on button "Add Videos to Widget" at bounding box center [137, 58] width 88 height 14
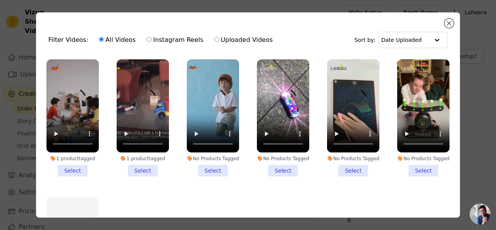
click at [75, 170] on li "1 product tagged Select" at bounding box center [73, 117] width 52 height 117
click at [0, 0] on input "1 product tagged Select" at bounding box center [0, 0] width 0 height 0
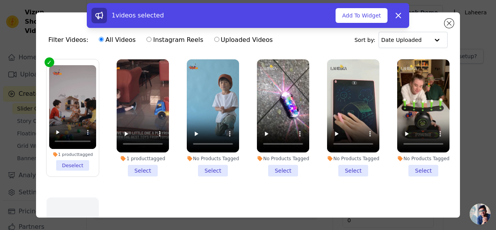
click at [133, 173] on li "1 product tagged Select" at bounding box center [143, 117] width 52 height 117
click at [0, 0] on input "1 product tagged Select" at bounding box center [0, 0] width 0 height 0
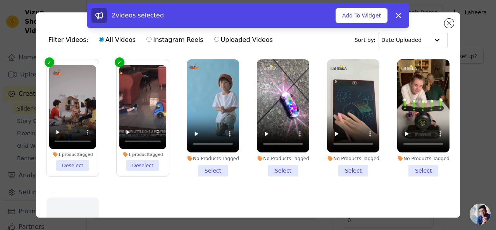
click at [195, 170] on li "No Products Tagged Select" at bounding box center [213, 117] width 52 height 117
click at [0, 0] on input "No Products Tagged Select" at bounding box center [0, 0] width 0 height 0
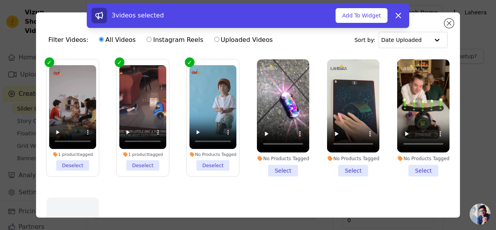
click at [270, 167] on li "No Products Tagged Select" at bounding box center [283, 117] width 52 height 117
click at [0, 0] on input "No Products Tagged Select" at bounding box center [0, 0] width 0 height 0
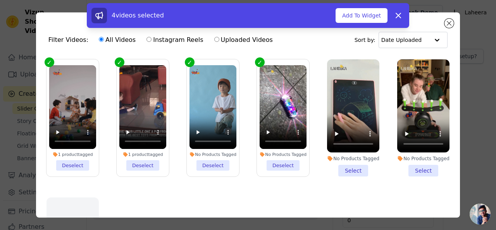
click at [340, 164] on li "No Products Tagged Select" at bounding box center [353, 117] width 52 height 117
click at [0, 0] on input "No Products Tagged Select" at bounding box center [0, 0] width 0 height 0
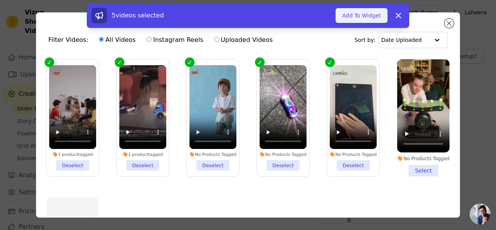
click at [369, 16] on button "Add To Widget" at bounding box center [362, 15] width 52 height 15
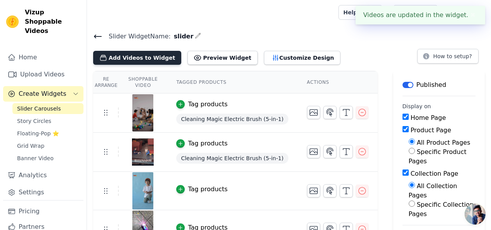
click at [151, 57] on button "Add Videos to Widget" at bounding box center [137, 58] width 88 height 14
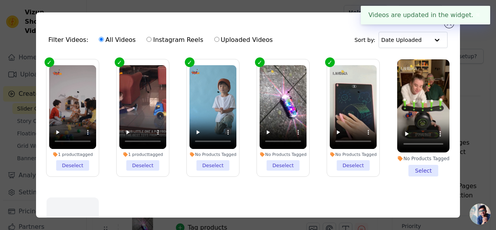
click at [416, 168] on li "No Products Tagged Select" at bounding box center [424, 117] width 52 height 117
click at [0, 0] on input "No Products Tagged Select" at bounding box center [0, 0] width 0 height 0
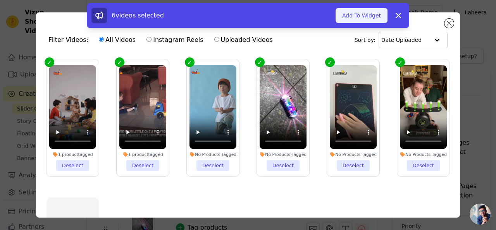
click at [367, 18] on button "Add To Widget" at bounding box center [362, 15] width 52 height 15
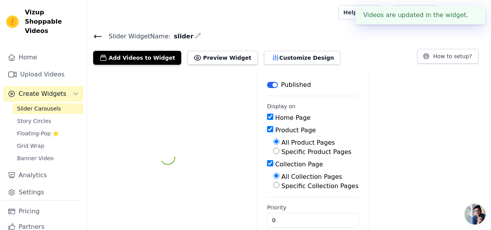
click at [394, 17] on div "Help Setup Book Demo Open user menu L Laheera Settings Help Docs Sign out" at bounding box center [411, 12] width 146 height 25
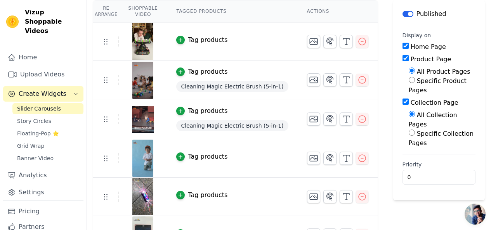
scroll to position [95, 0]
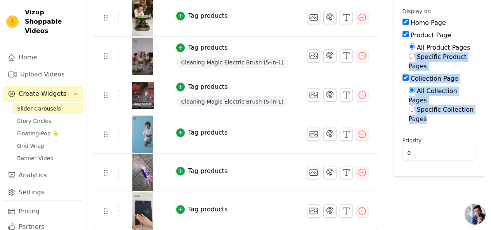
drag, startPoint x: 486, startPoint y: 109, endPoint x: 490, endPoint y: 43, distance: 65.6
click at [490, 43] on div "Re Arrange Shoppable Video Tagged Products Actions Tag products Tag products Cl…" at bounding box center [289, 103] width 404 height 254
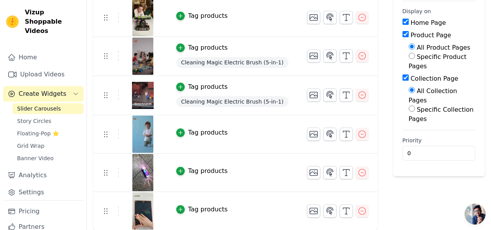
click at [413, 210] on div "Label Published Display on Home Page Product Page All Product Pages Specific Pr…" at bounding box center [439, 103] width 92 height 254
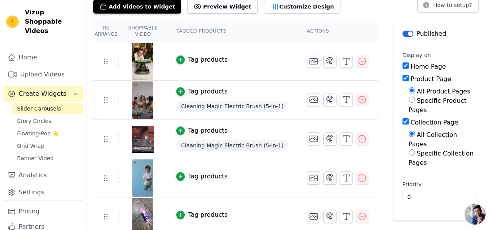
scroll to position [47, 0]
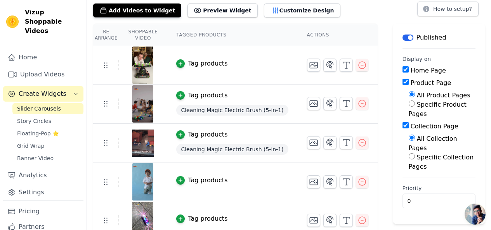
click at [402, 71] on input "Home Page" at bounding box center [405, 69] width 6 height 6
checkbox input "false"
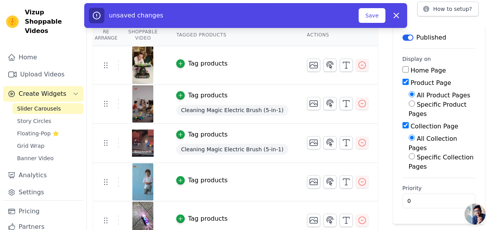
click at [403, 83] on div "Product Page" at bounding box center [438, 82] width 73 height 9
click at [376, 16] on button "Save" at bounding box center [371, 15] width 26 height 15
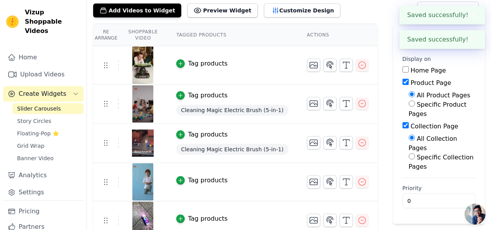
click at [402, 122] on input "Collection Page" at bounding box center [405, 125] width 6 height 6
checkbox input "false"
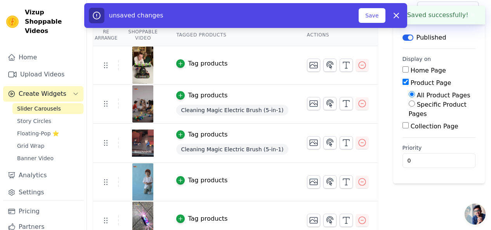
click at [417, 105] on label "Specific Product Pages" at bounding box center [437, 109] width 58 height 17
click at [415, 105] on input "Specific Product Pages" at bounding box center [411, 103] width 6 height 6
radio input "true"
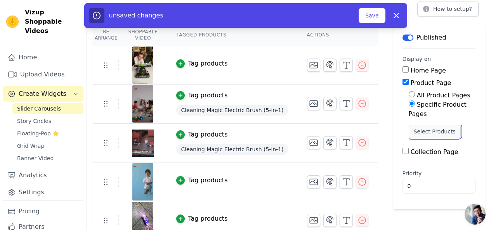
click at [436, 127] on button "Select Products" at bounding box center [434, 131] width 52 height 13
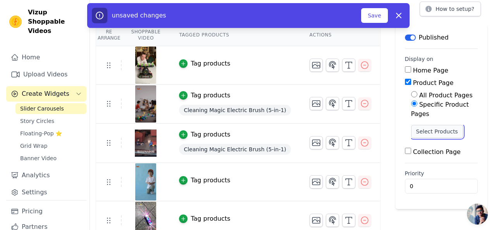
scroll to position [0, 0]
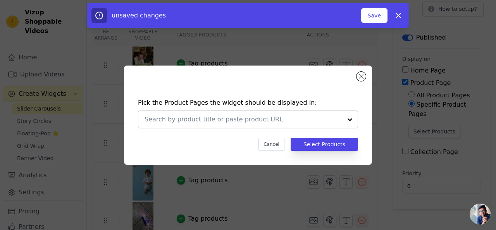
click at [349, 122] on div at bounding box center [350, 119] width 16 height 17
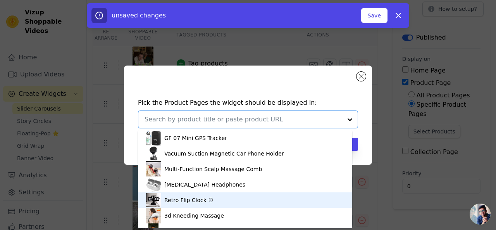
click at [189, 200] on div "Retro Flip Clock ©" at bounding box center [188, 200] width 49 height 8
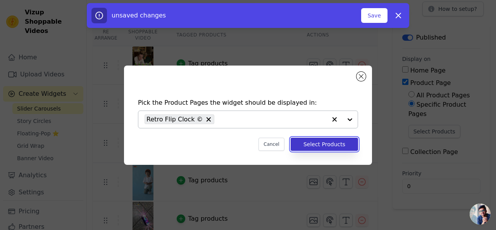
click at [318, 149] on button "Select Products" at bounding box center [324, 144] width 67 height 13
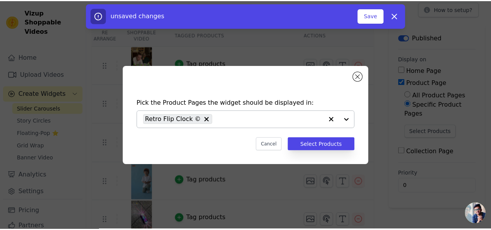
scroll to position [47, 0]
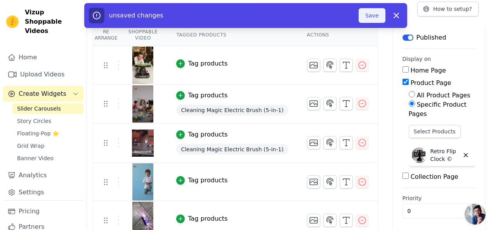
click at [375, 20] on button "Save" at bounding box center [371, 15] width 26 height 15
click at [372, 16] on button "Save" at bounding box center [371, 15] width 26 height 15
